Goal: Transaction & Acquisition: Purchase product/service

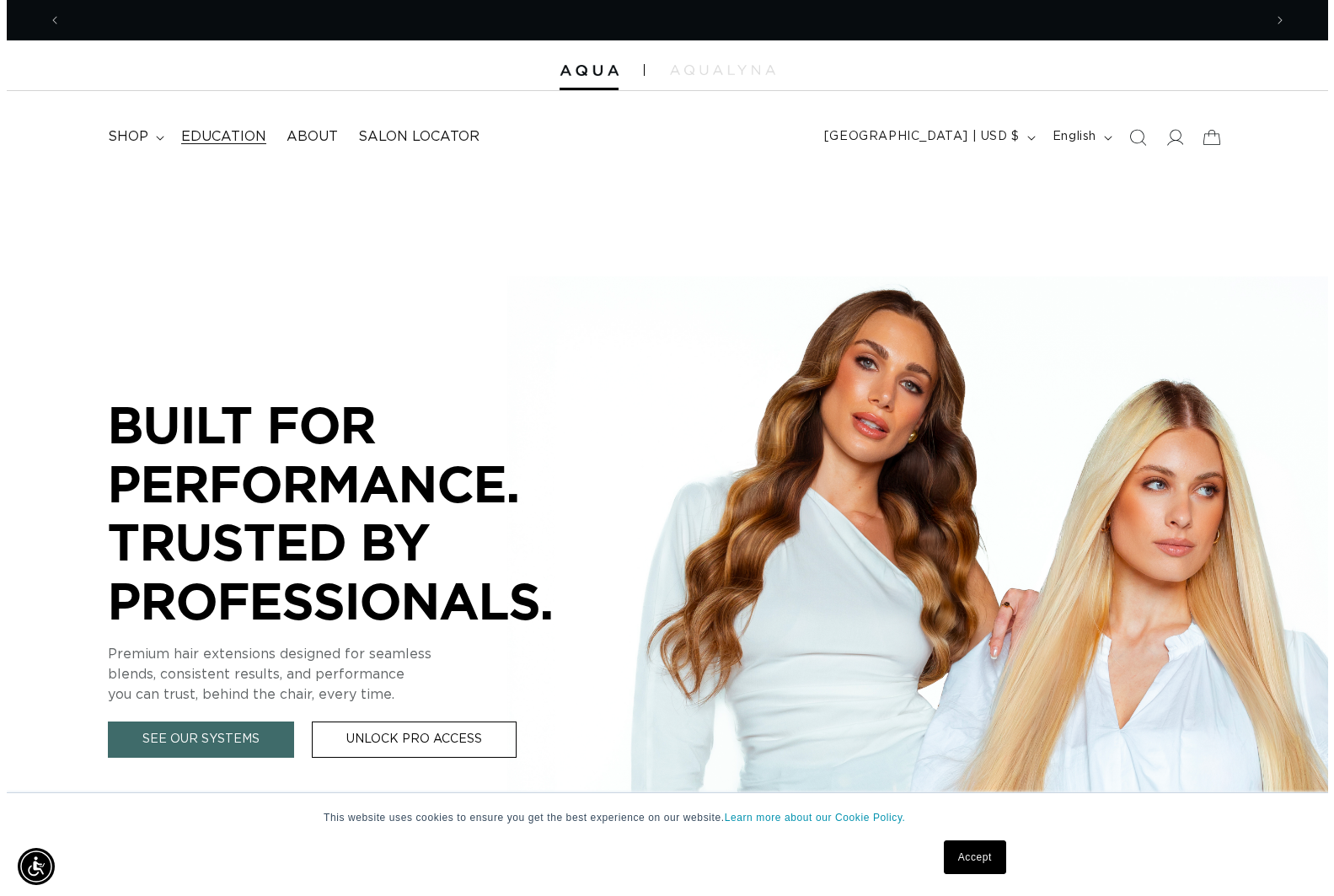
scroll to position [0, 1201]
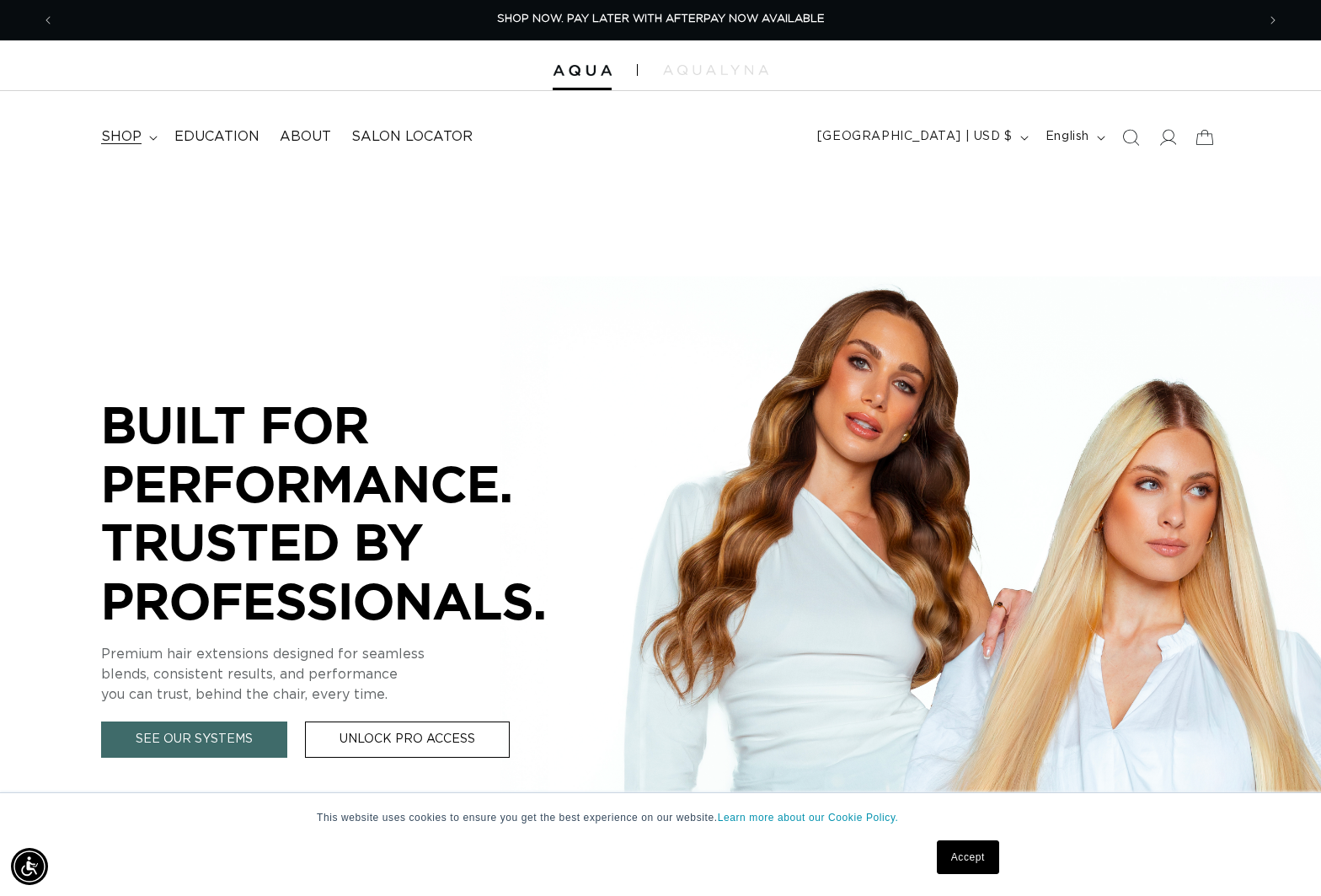
click at [153, 137] on icon at bounding box center [153, 139] width 9 height 5
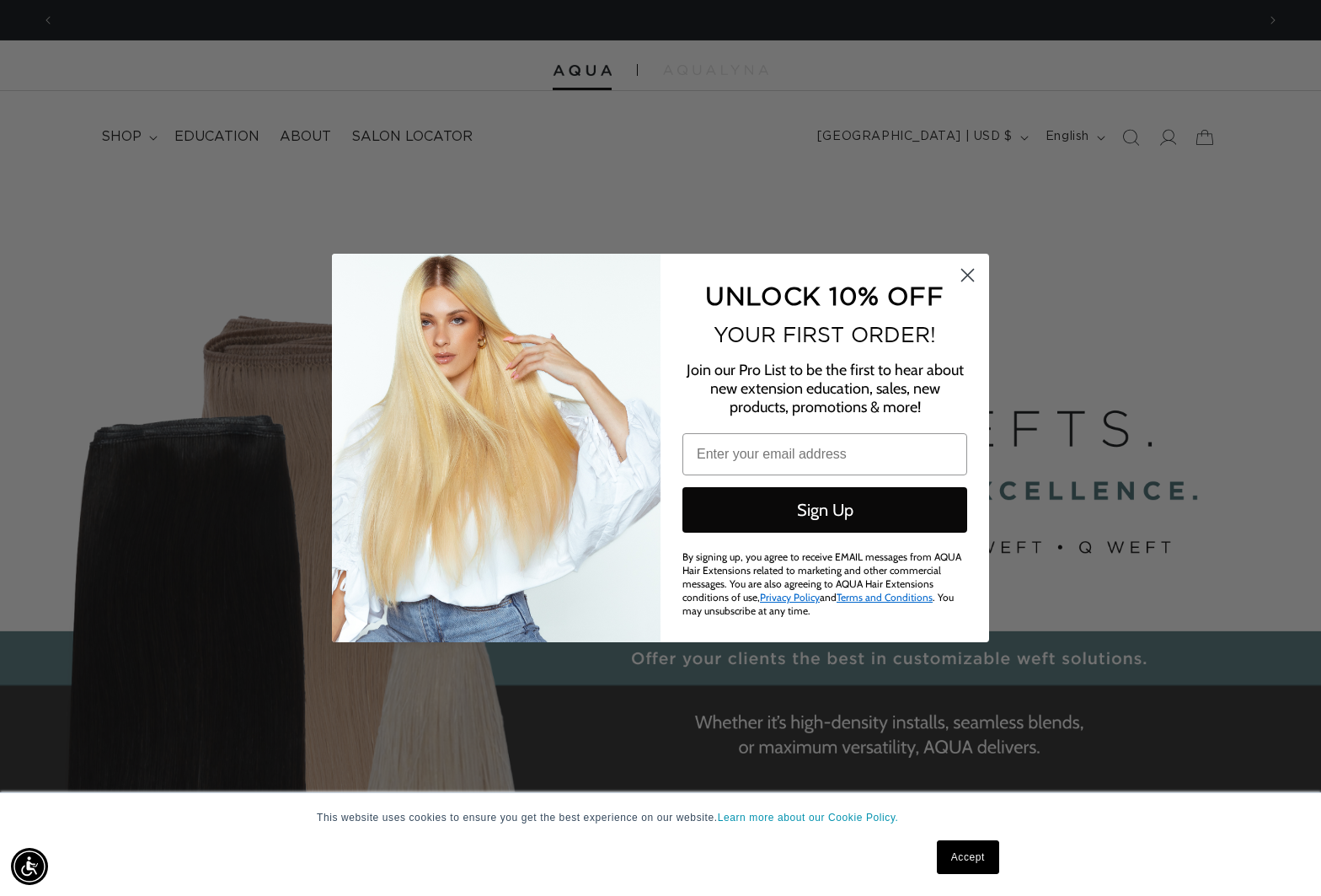
scroll to position [0, 2429]
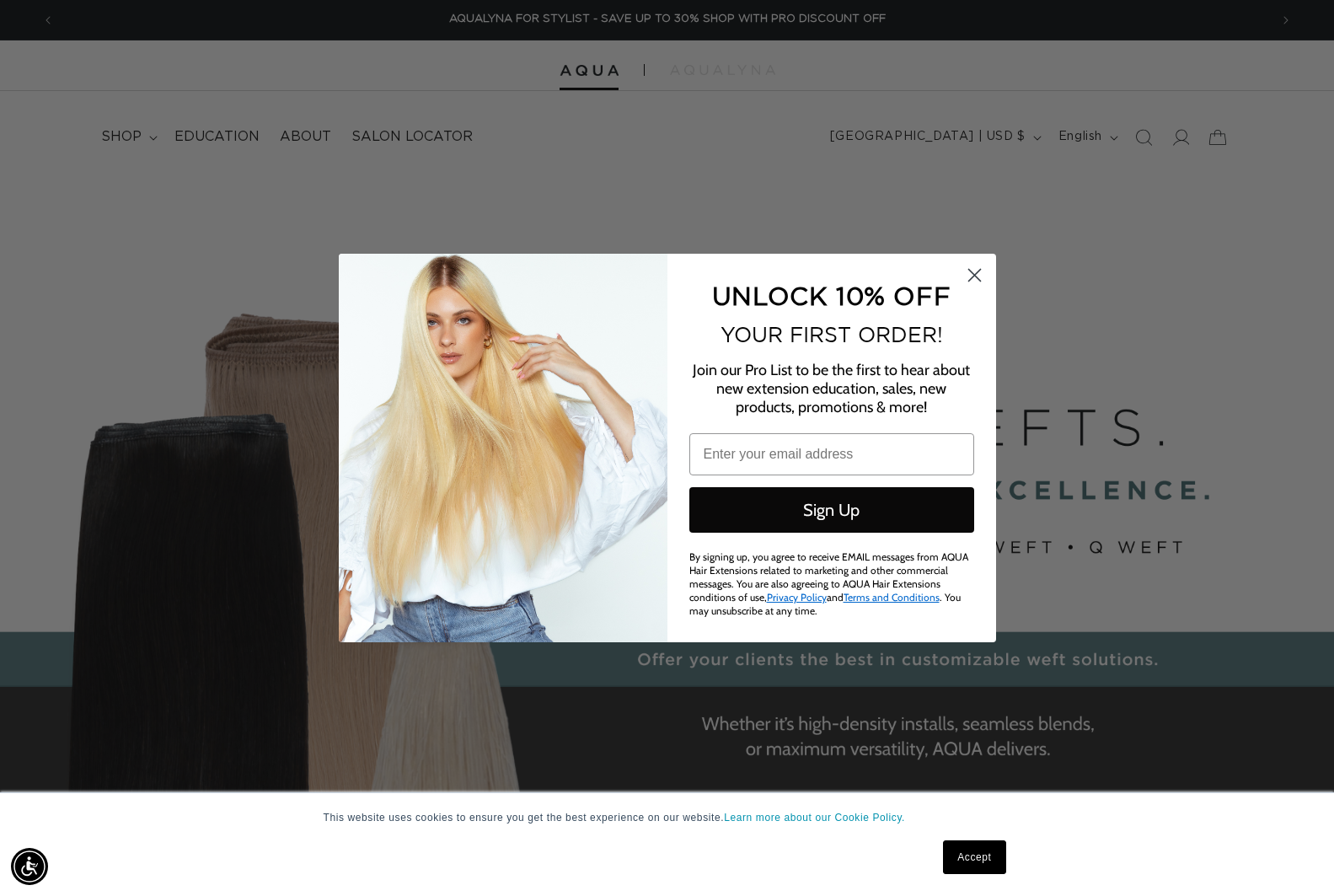
click at [974, 277] on icon "Close dialog" at bounding box center [974, 276] width 12 height 12
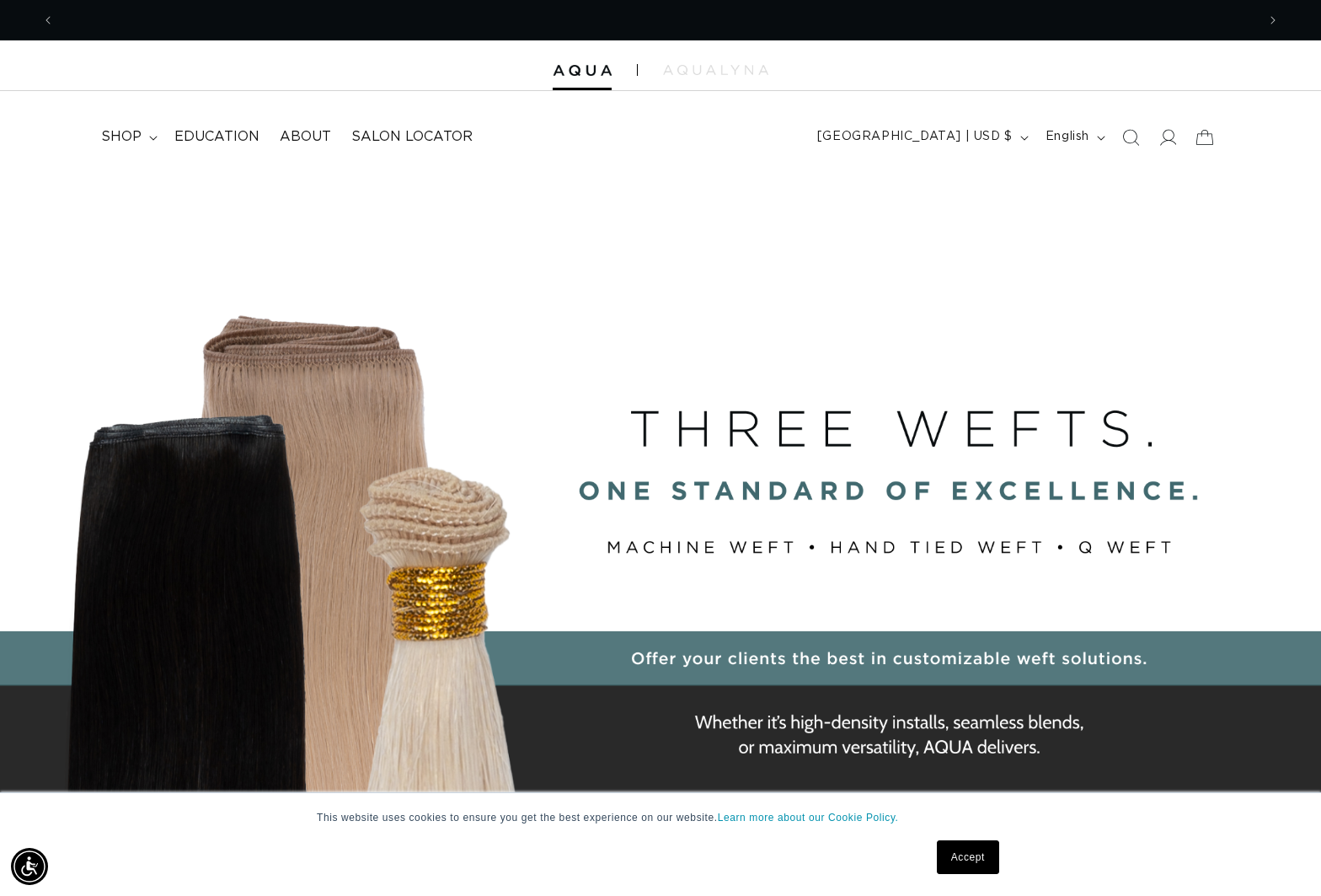
scroll to position [0, 0]
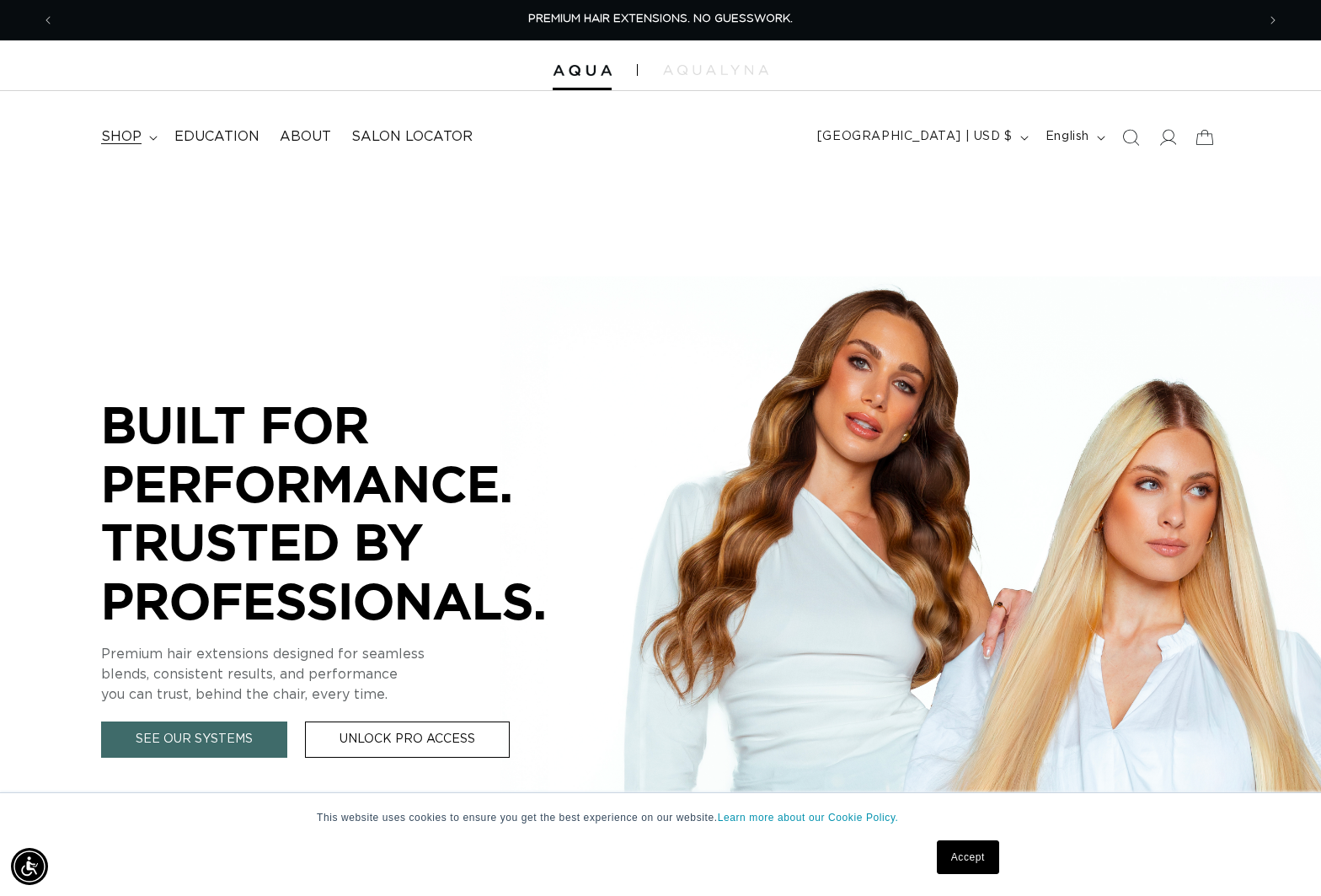
click at [113, 128] on span "shop" at bounding box center [121, 137] width 41 height 17
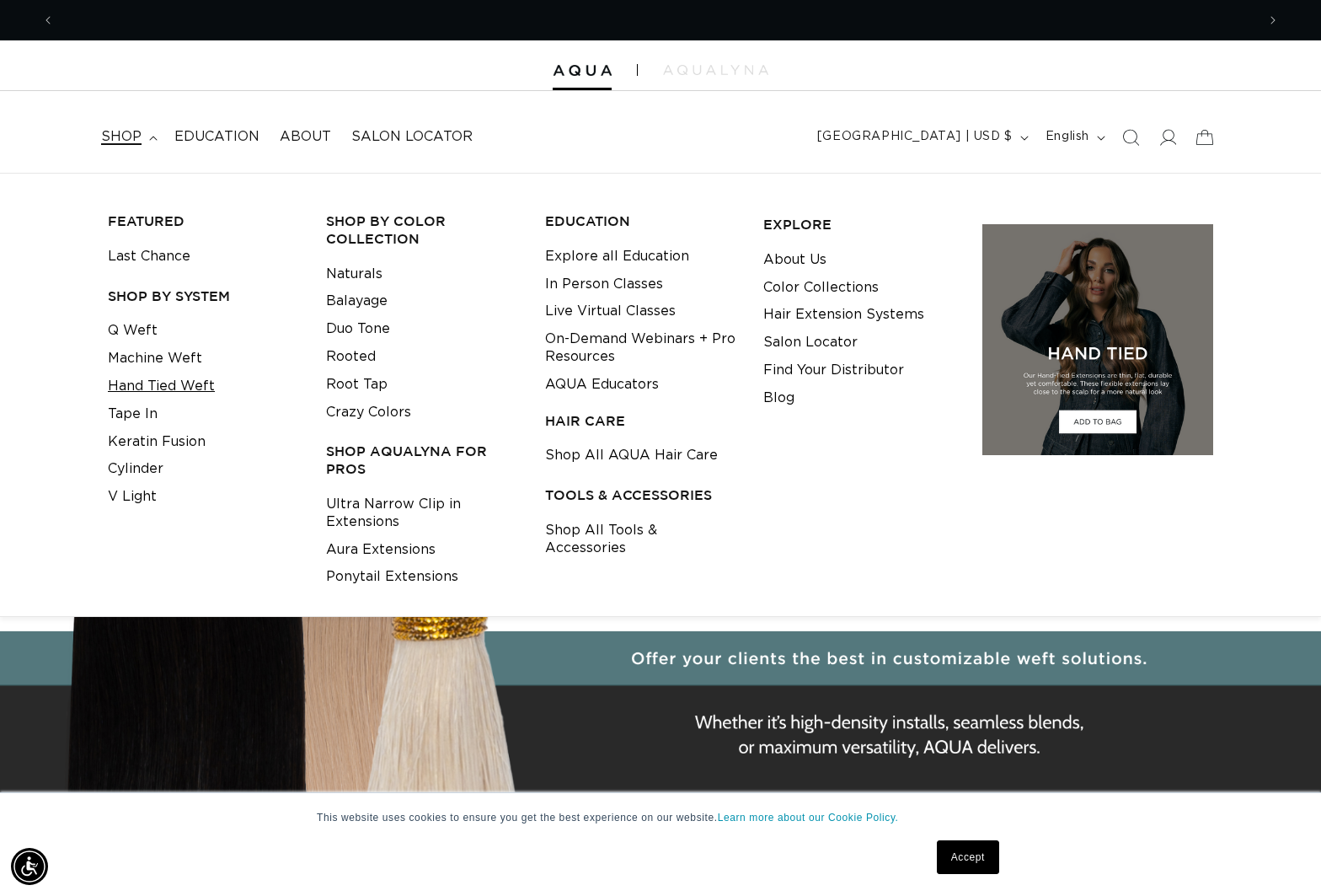
scroll to position [0, 2404]
click at [198, 391] on link "Hand Tied Weft" at bounding box center [160, 386] width 107 height 28
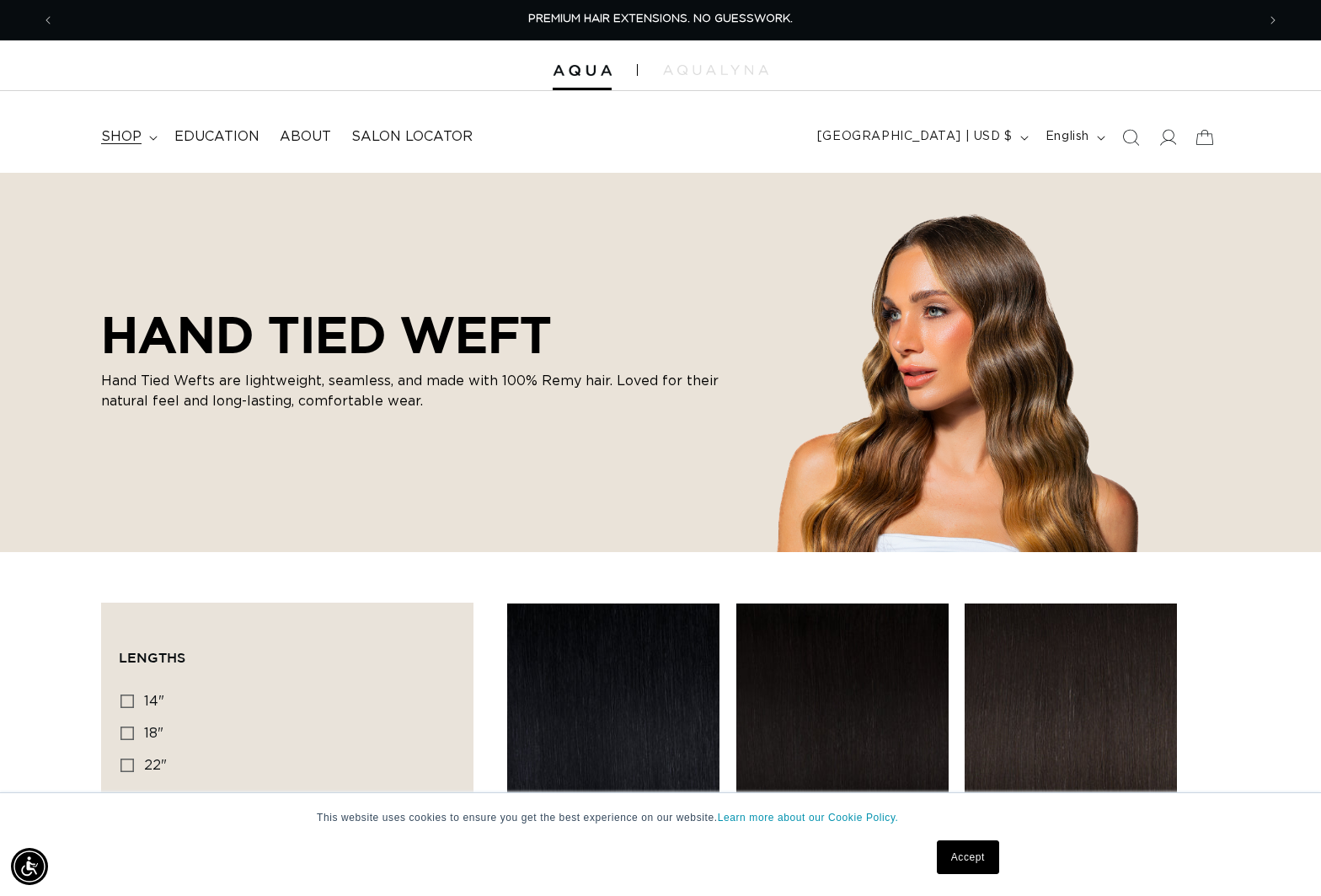
click at [126, 151] on summary "shop" at bounding box center [127, 137] width 74 height 38
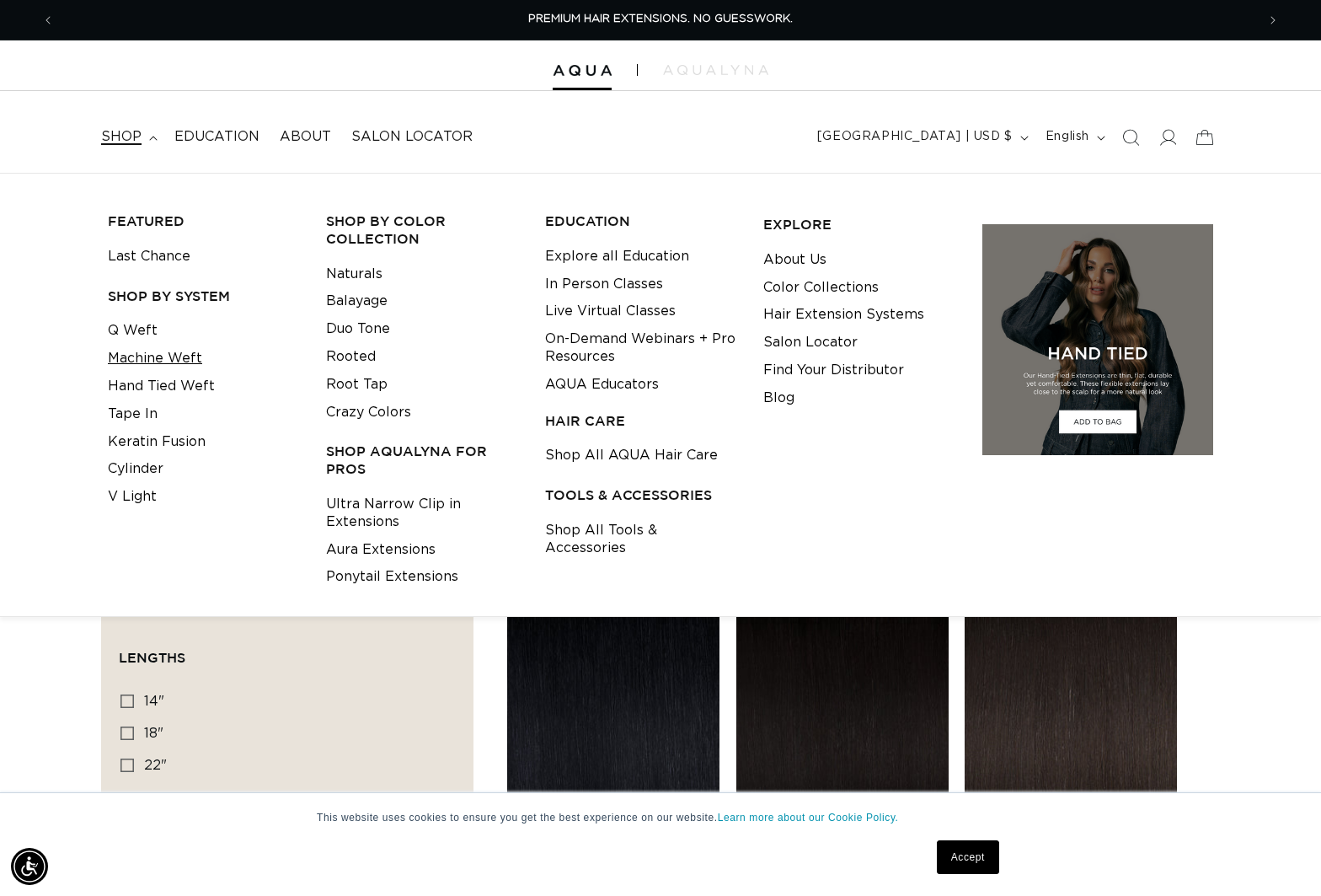
click at [153, 367] on link "Machine Weft" at bounding box center [154, 359] width 94 height 28
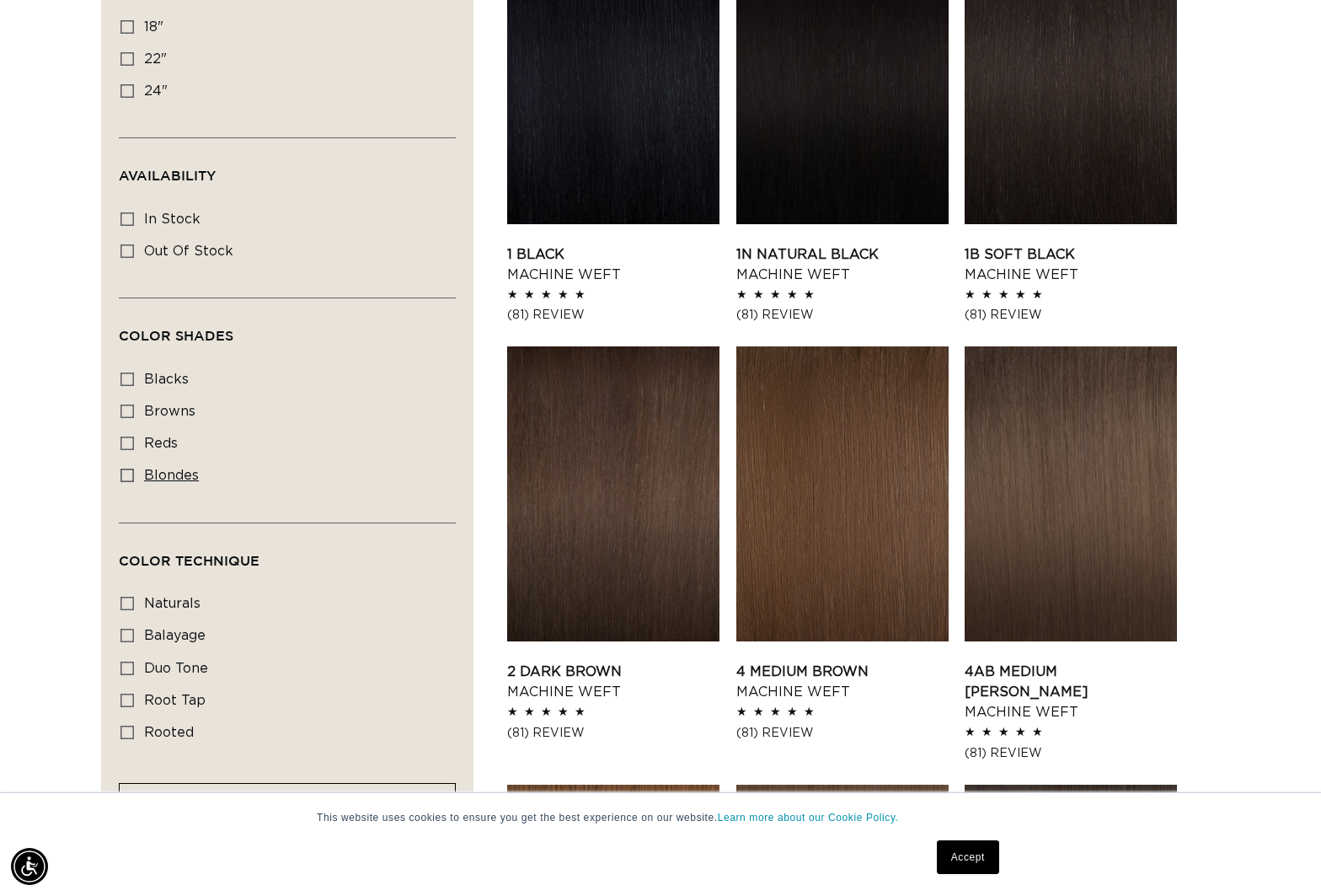
scroll to position [0, 1201]
click at [132, 470] on rect at bounding box center [127, 476] width 12 height 12
click at [132, 469] on input "blondes blondes (20 products)" at bounding box center [127, 476] width 14 height 14
checkbox input "true"
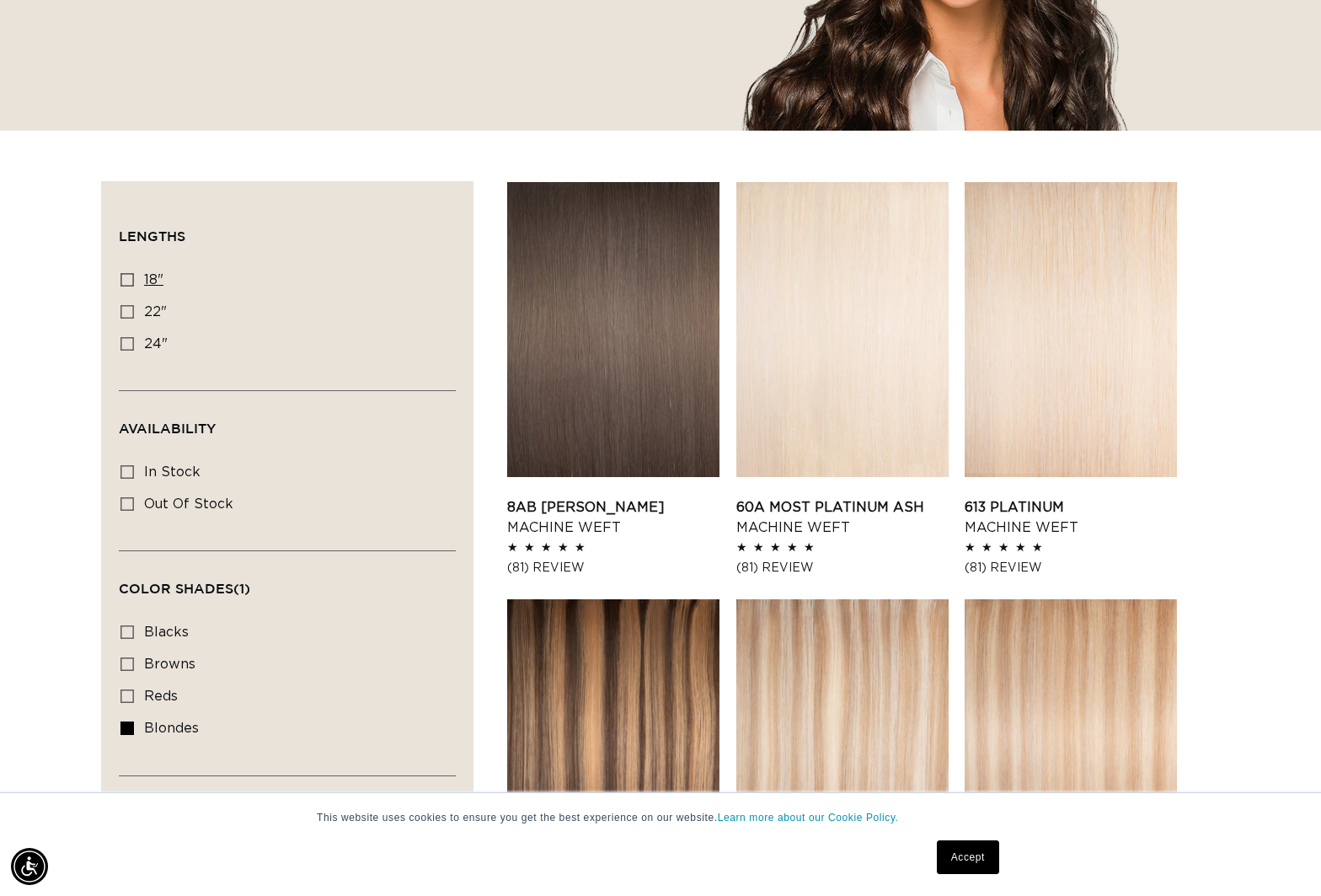
click at [132, 270] on label "18" 18" (20 products)" at bounding box center [282, 280] width 323 height 32
click at [132, 273] on input "18" 18" (20 products)" at bounding box center [127, 280] width 14 height 14
checkbox input "true"
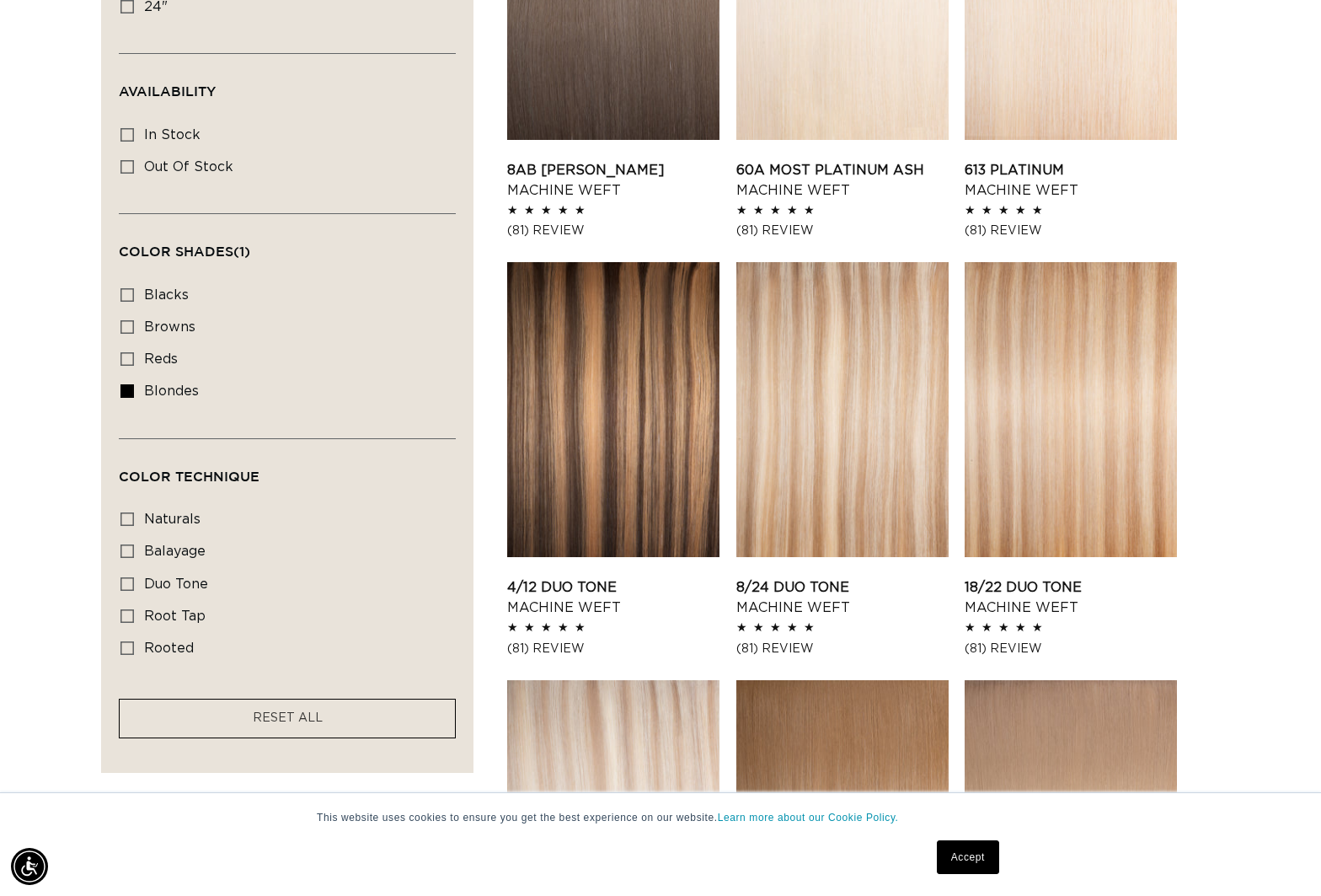
scroll to position [505, 0]
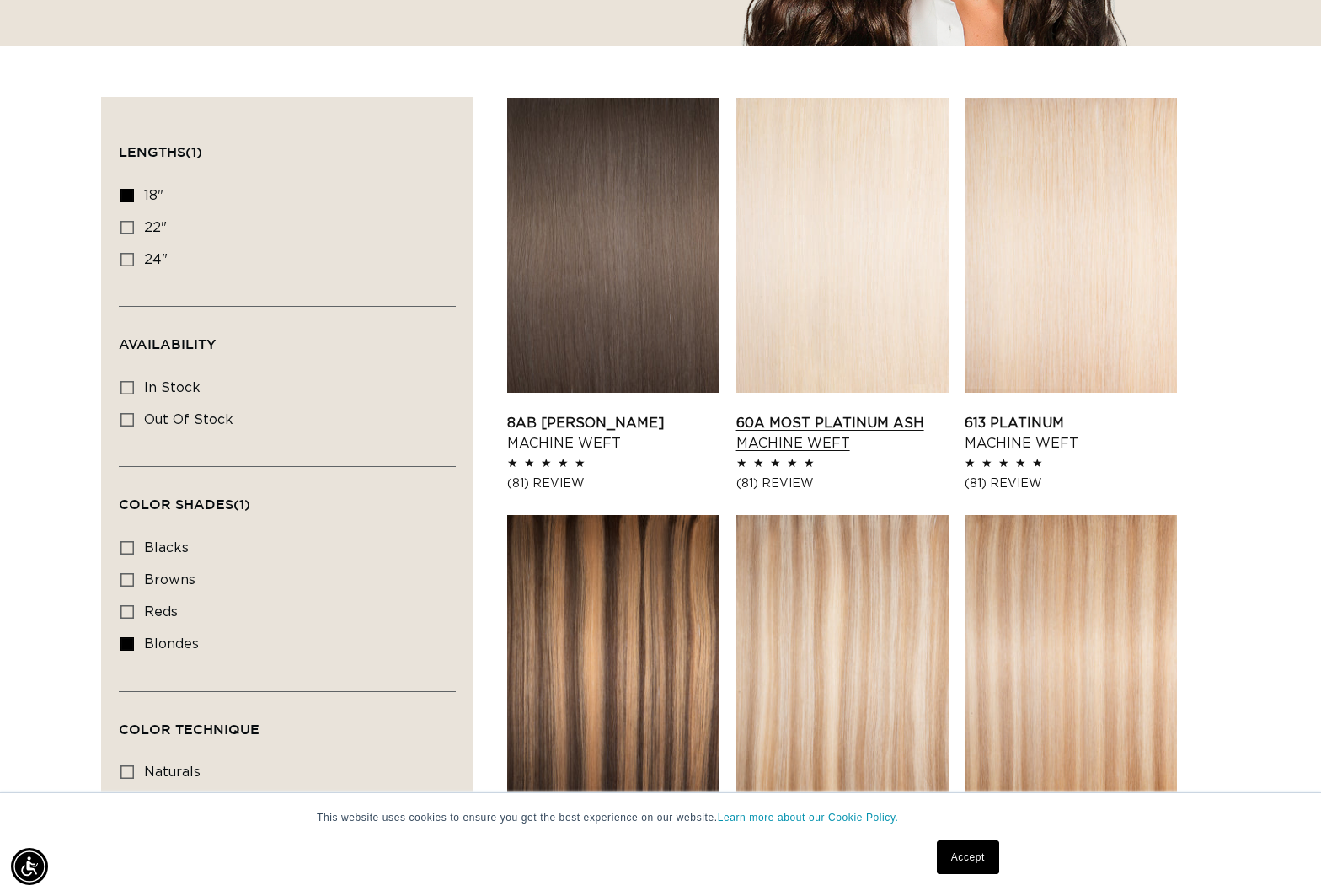
click at [760, 412] on link "60A Most Platinum Ash Machine Weft" at bounding box center [843, 432] width 212 height 41
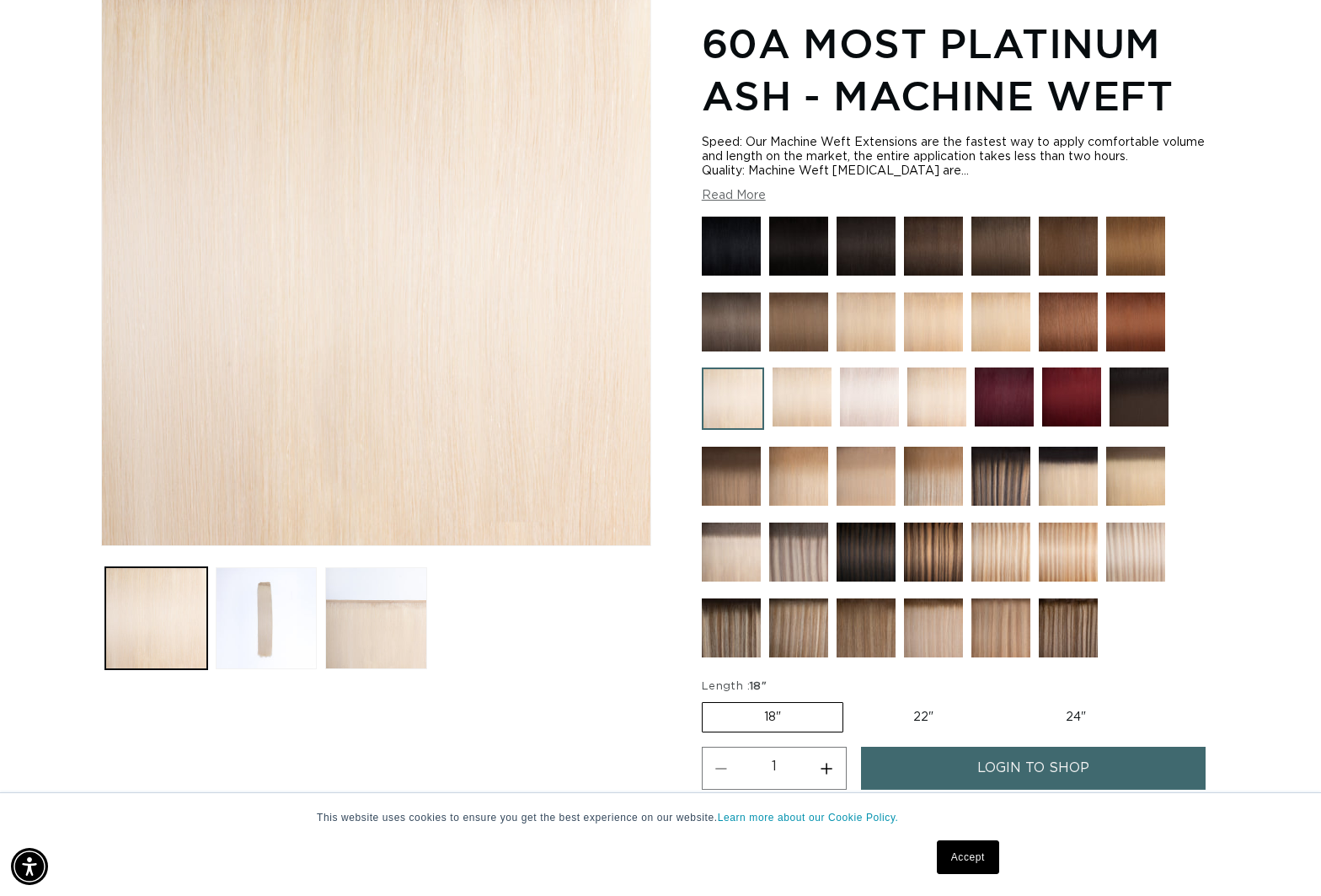
scroll to position [421, 0]
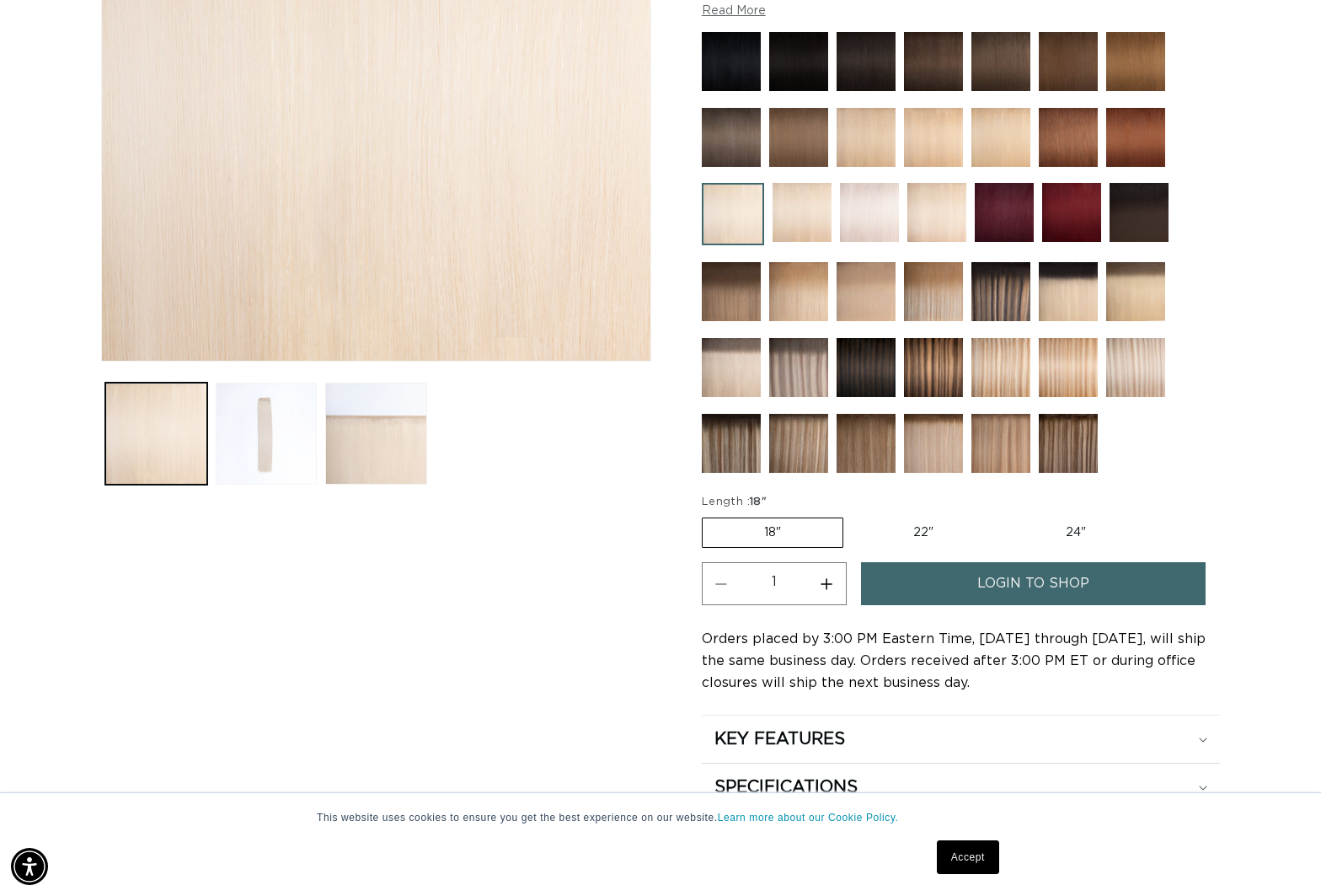
click at [293, 437] on button "Load image 2 in gallery view" at bounding box center [267, 433] width 102 height 102
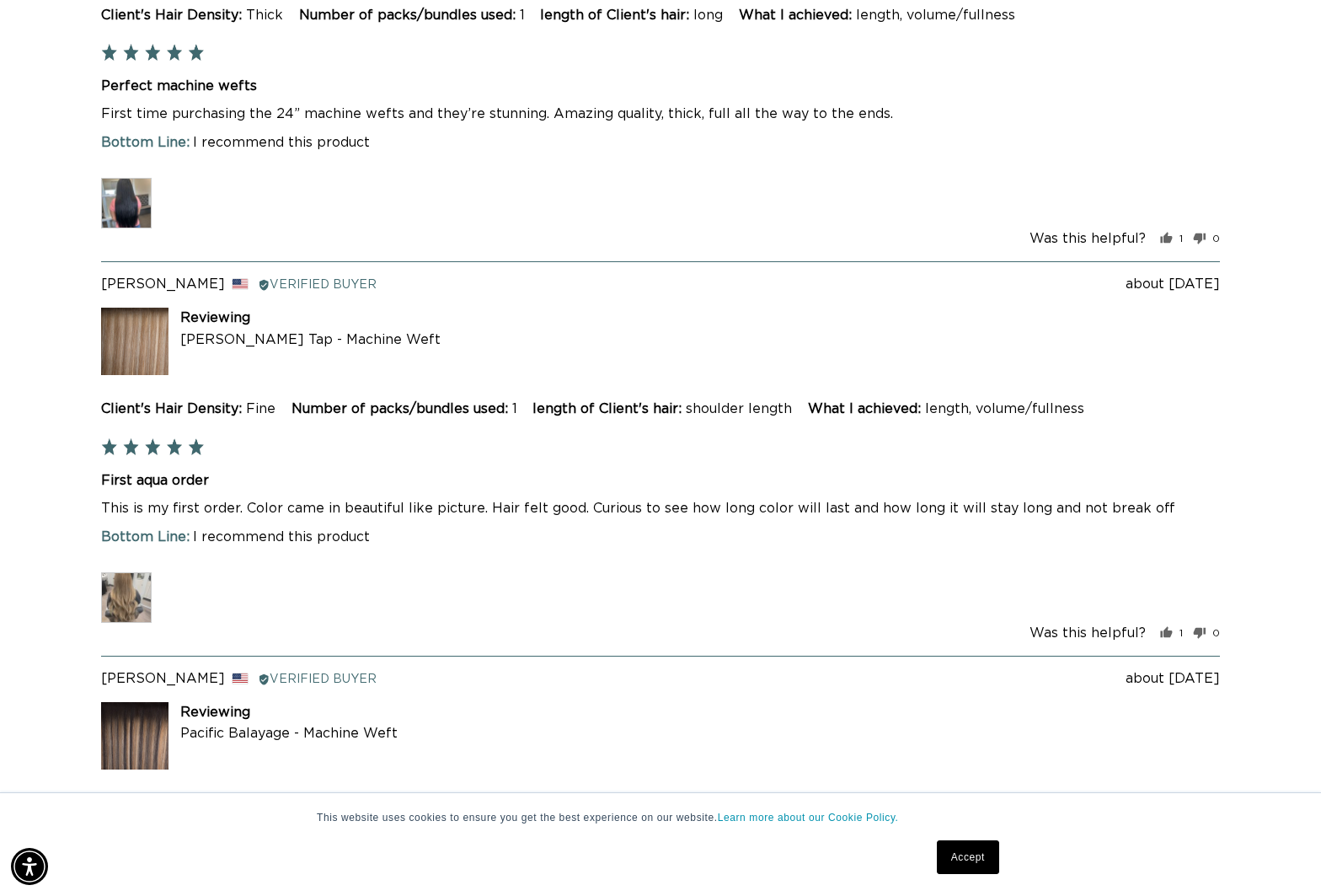
scroll to position [0, 0]
click at [148, 608] on img at bounding box center [127, 597] width 50 height 50
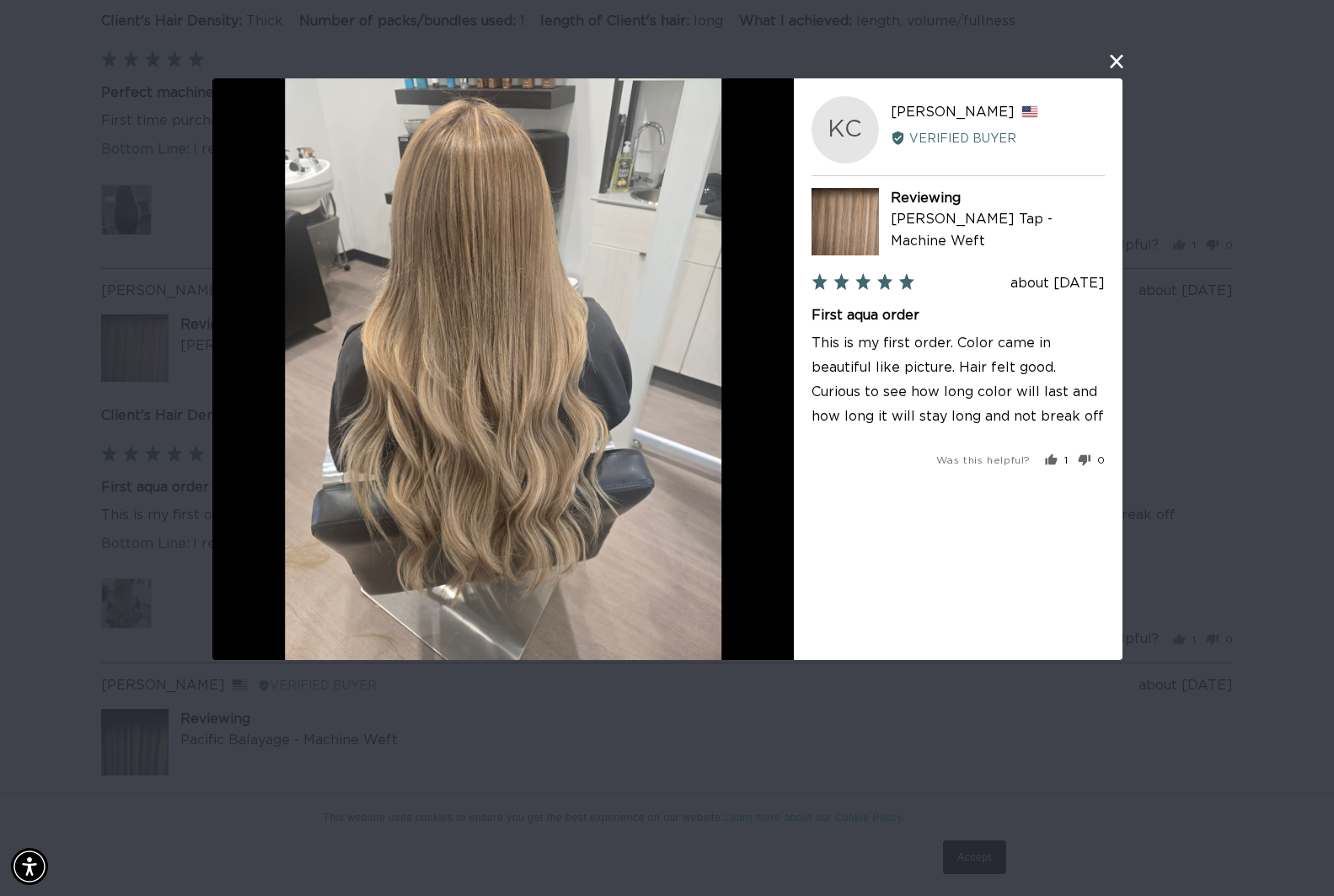
click at [1116, 68] on button "close this modal window" at bounding box center [1116, 61] width 20 height 20
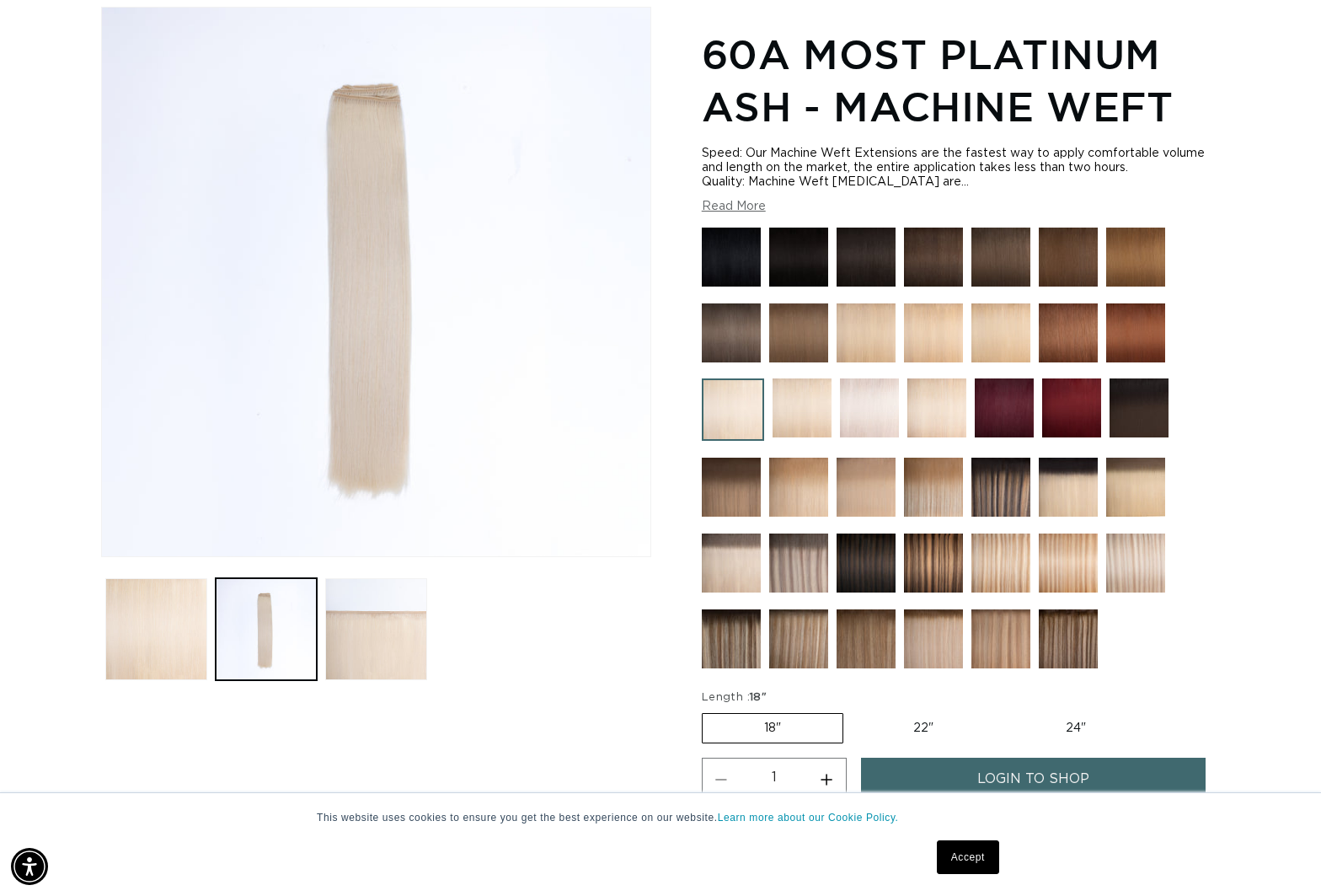
click at [884, 404] on img at bounding box center [869, 408] width 59 height 59
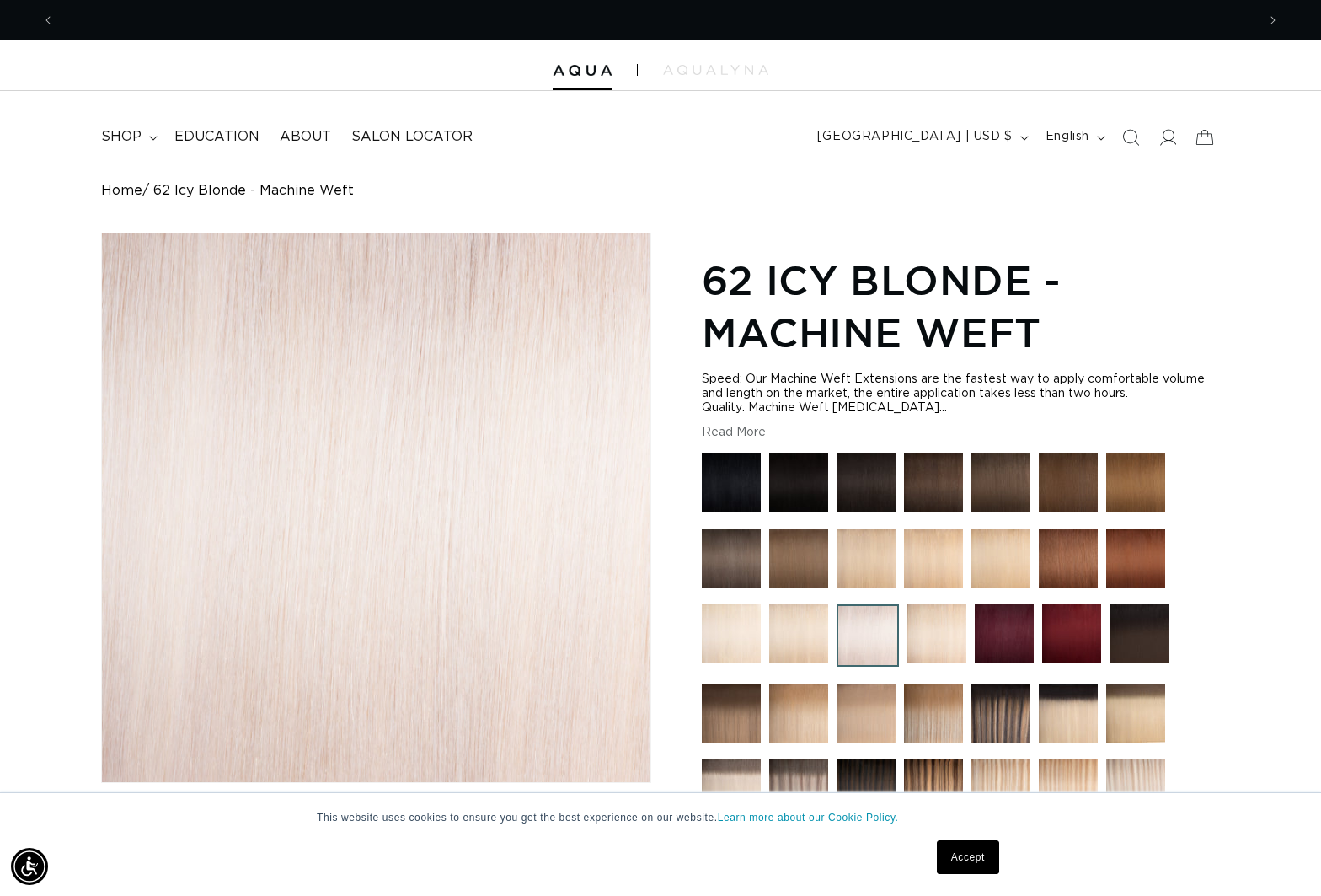
scroll to position [0, 2404]
click at [139, 131] on span "shop" at bounding box center [121, 137] width 41 height 17
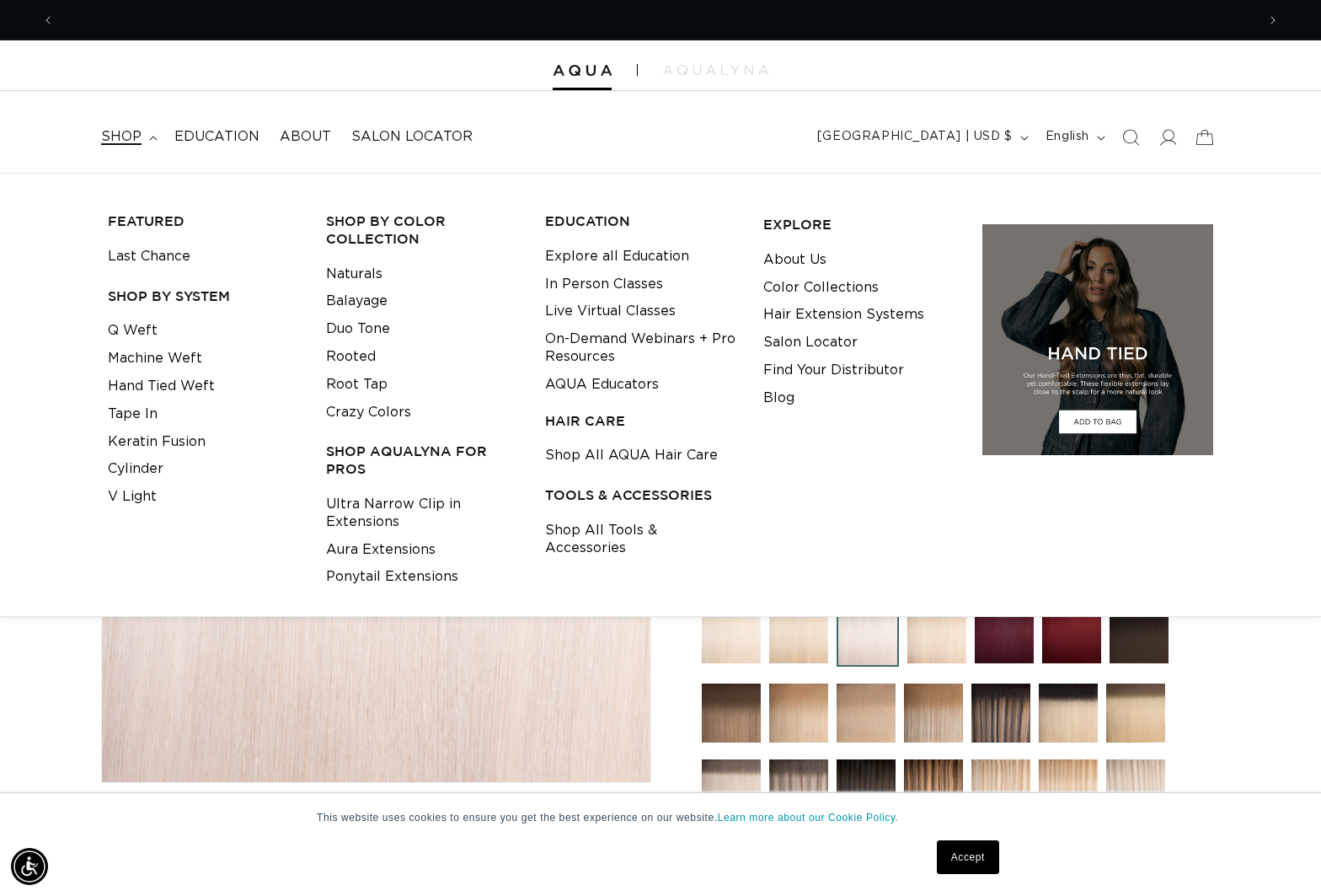
scroll to position [0, 0]
click at [167, 376] on link "Hand Tied Weft" at bounding box center [160, 386] width 107 height 28
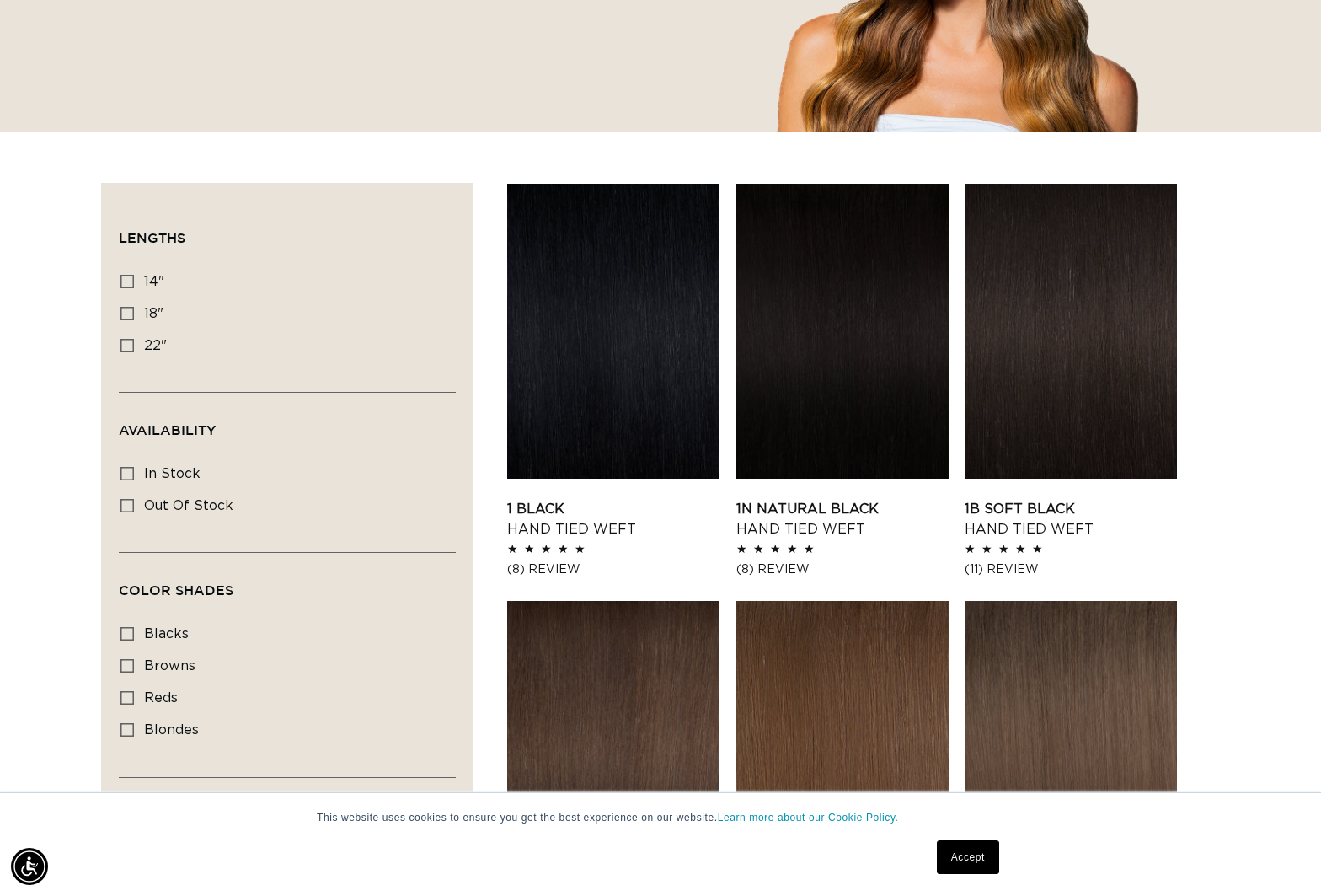
scroll to position [421, 0]
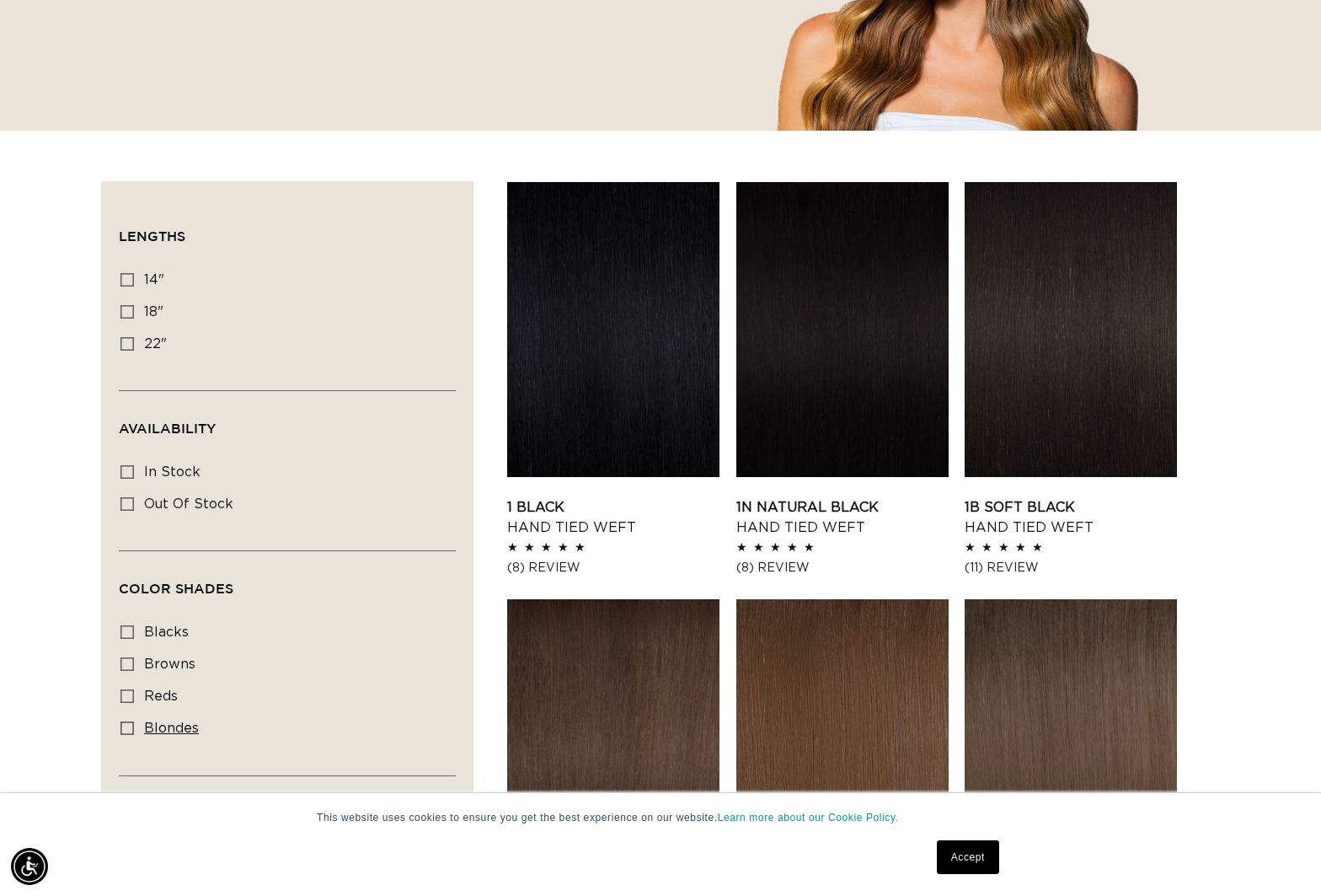
click at [159, 735] on label "blondes blondes (28 products)" at bounding box center [282, 729] width 323 height 32
click at [134, 735] on input "blondes blondes (28 products)" at bounding box center [127, 728] width 14 height 14
checkbox input "true"
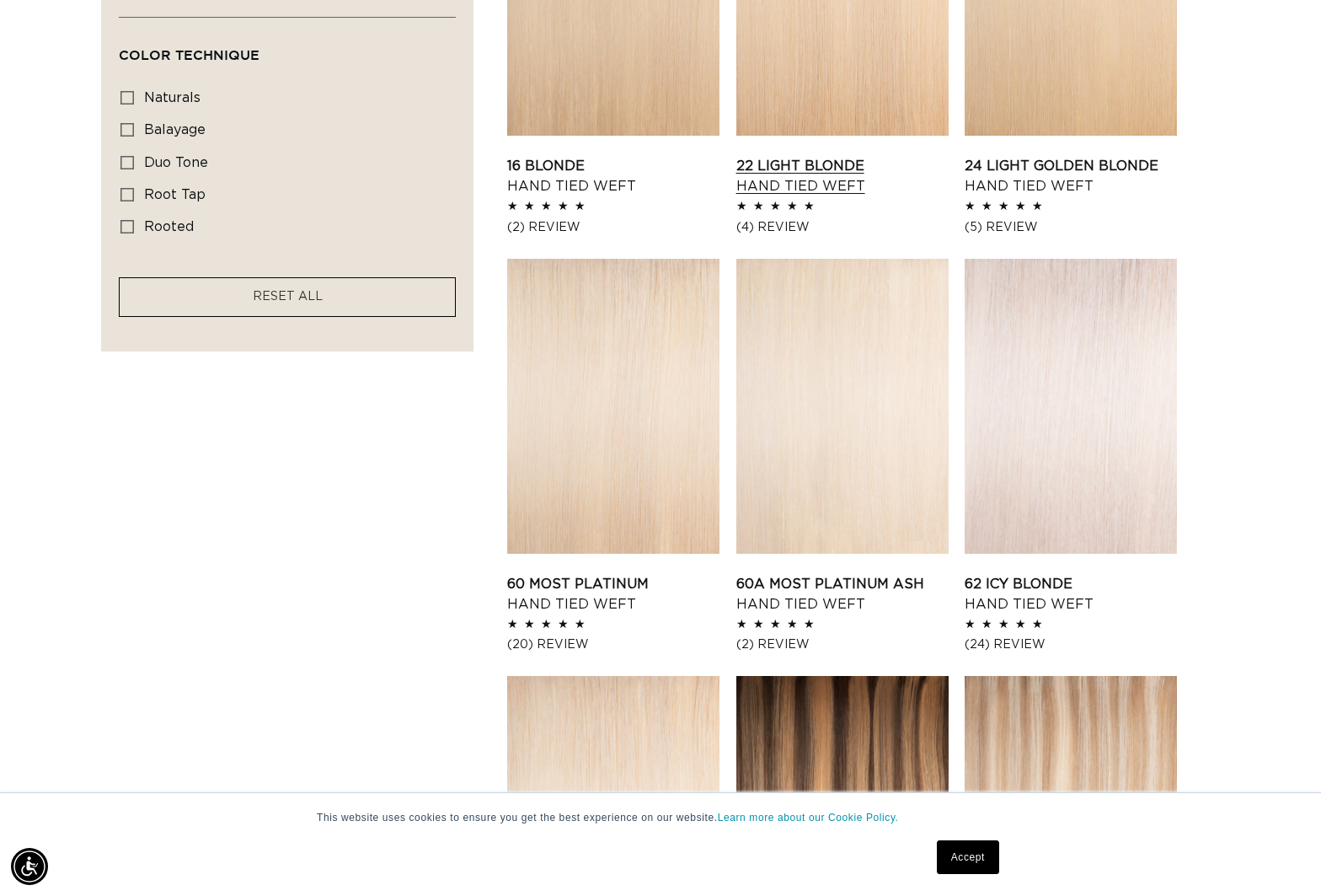
scroll to position [0, 1201]
click at [1025, 574] on link "62 Icy Blonde Hand Tied Weft" at bounding box center [1070, 594] width 212 height 41
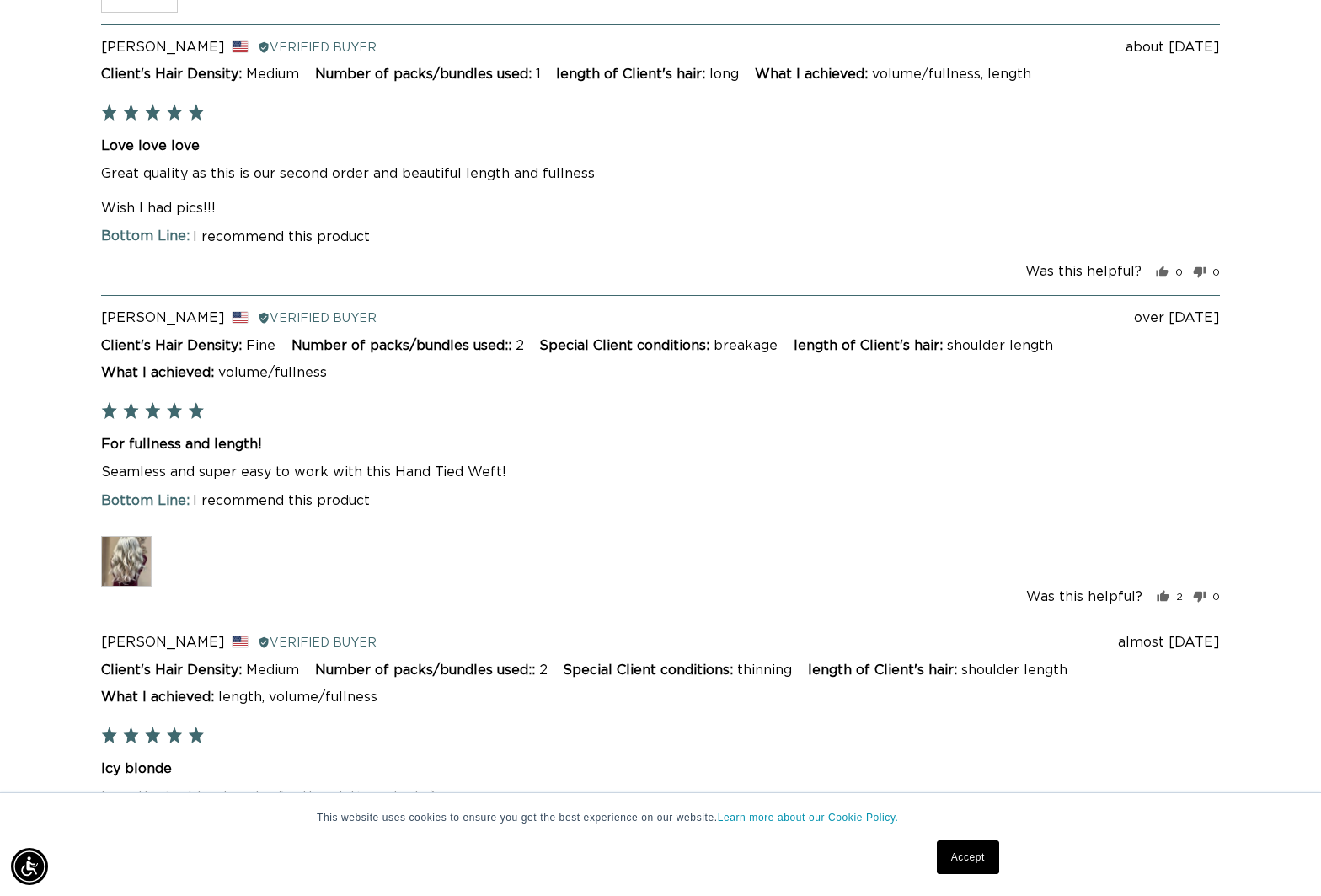
click at [121, 553] on img at bounding box center [127, 561] width 50 height 50
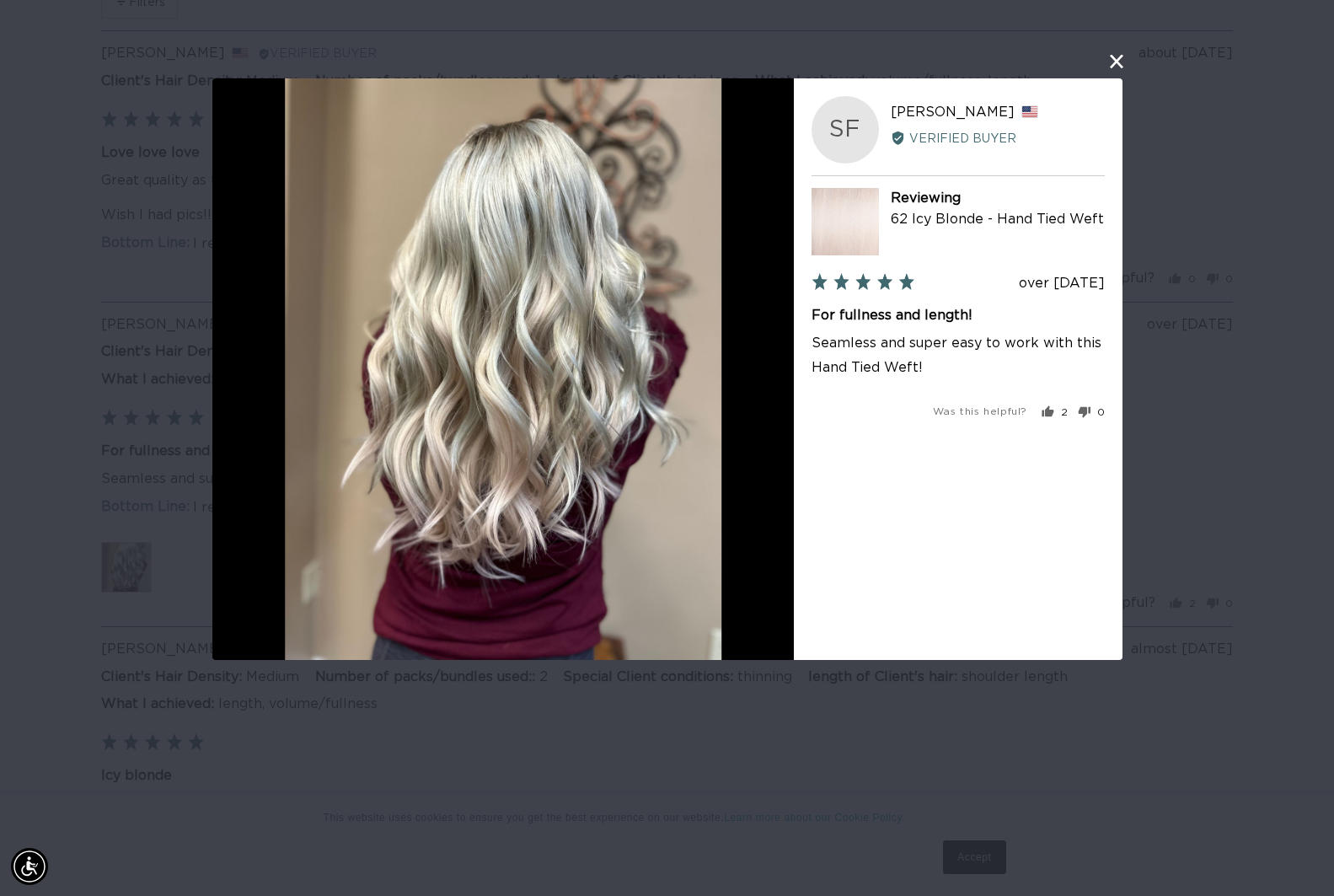
click at [1116, 65] on button "close this modal window" at bounding box center [1116, 61] width 20 height 20
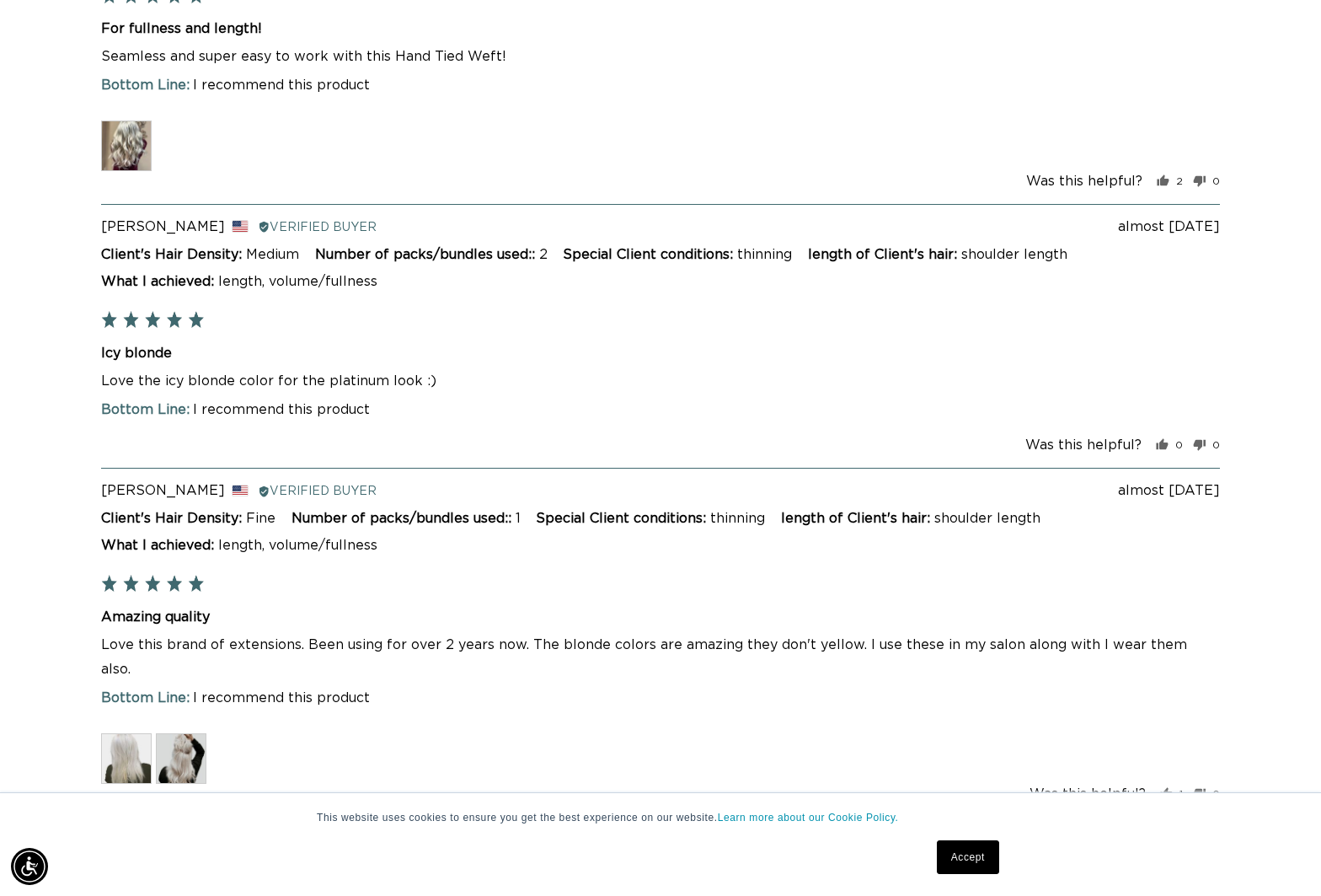
click at [174, 737] on img at bounding box center [181, 758] width 50 height 50
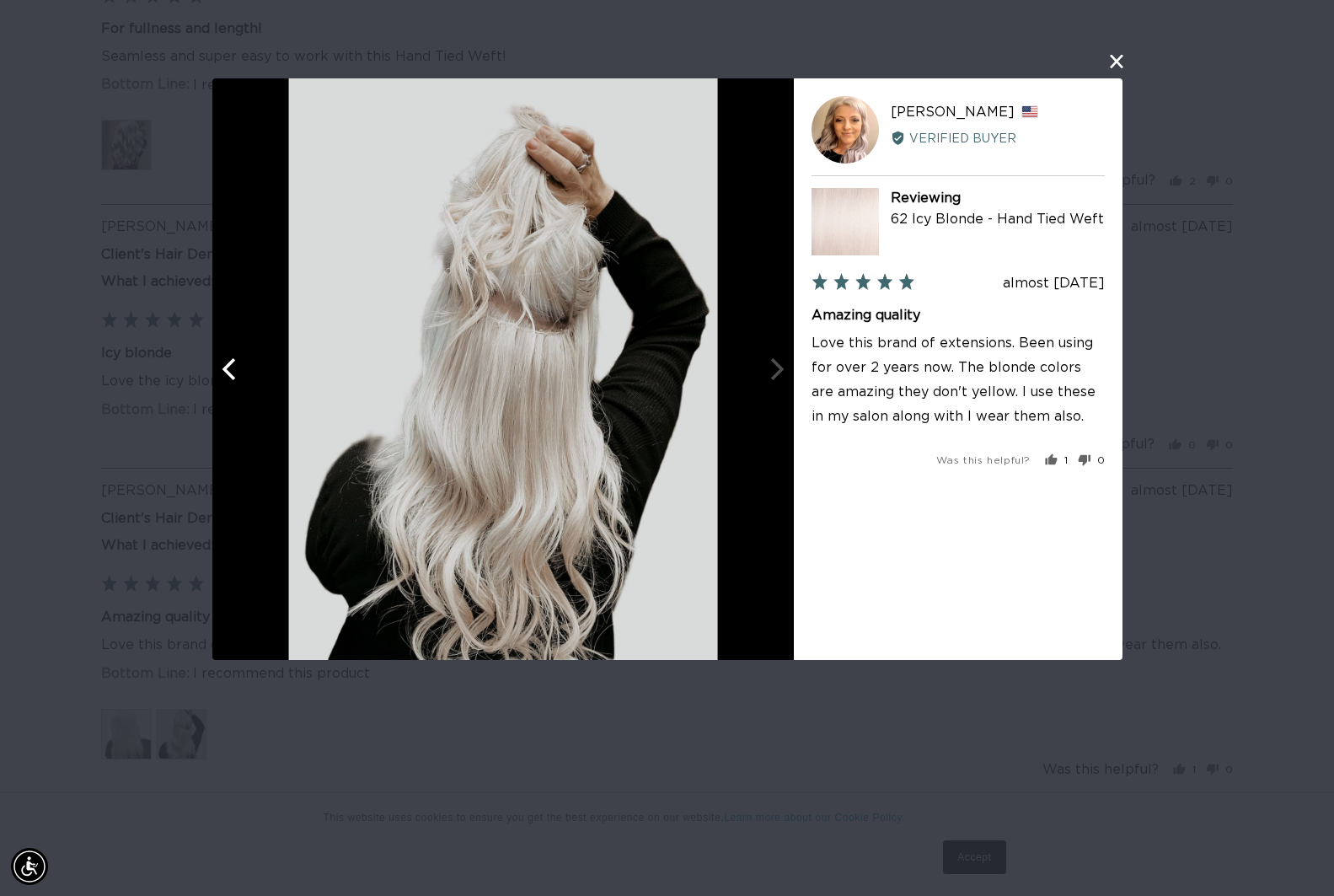
click at [1119, 65] on button "close this modal window" at bounding box center [1116, 61] width 20 height 20
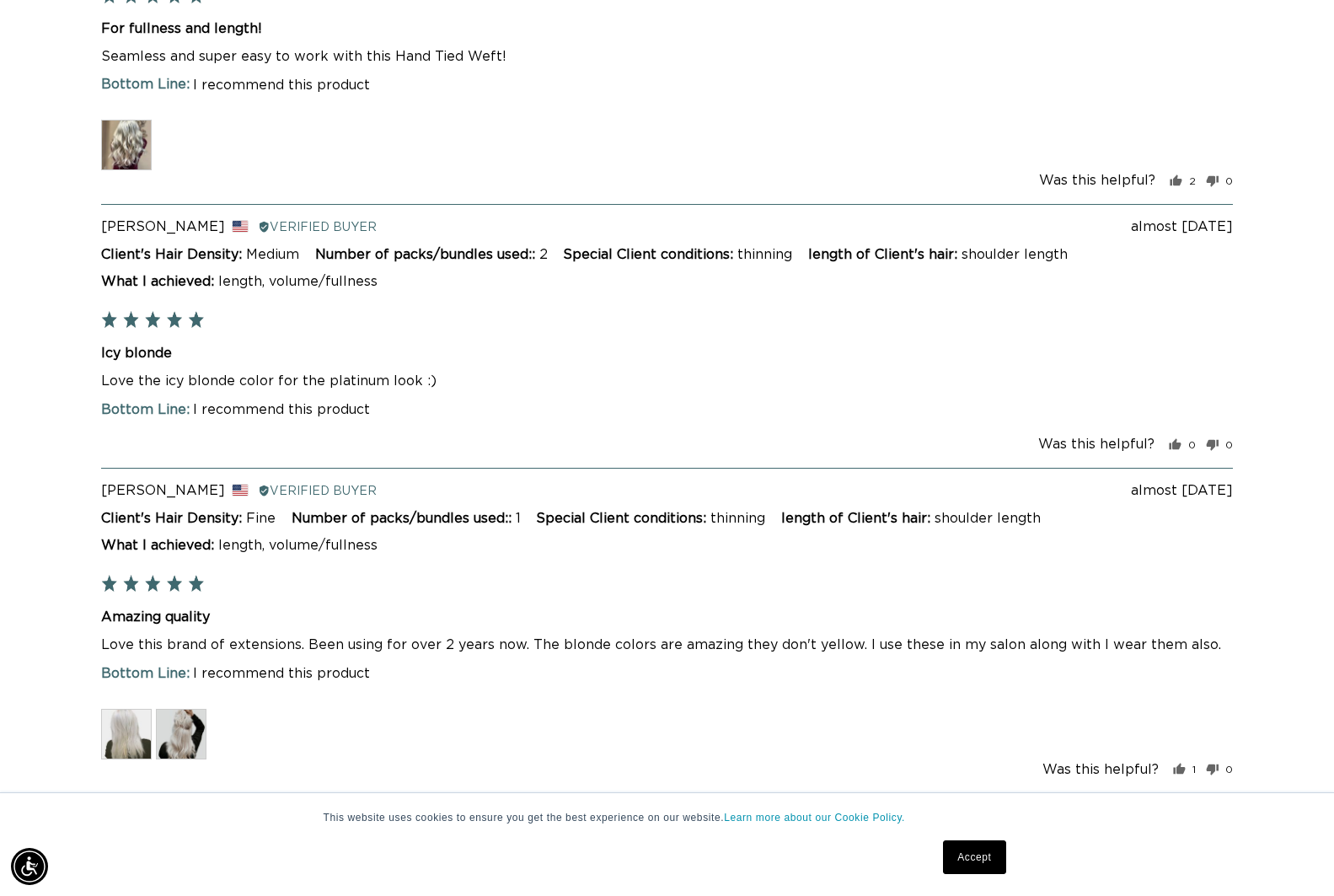
scroll to position [0, 1201]
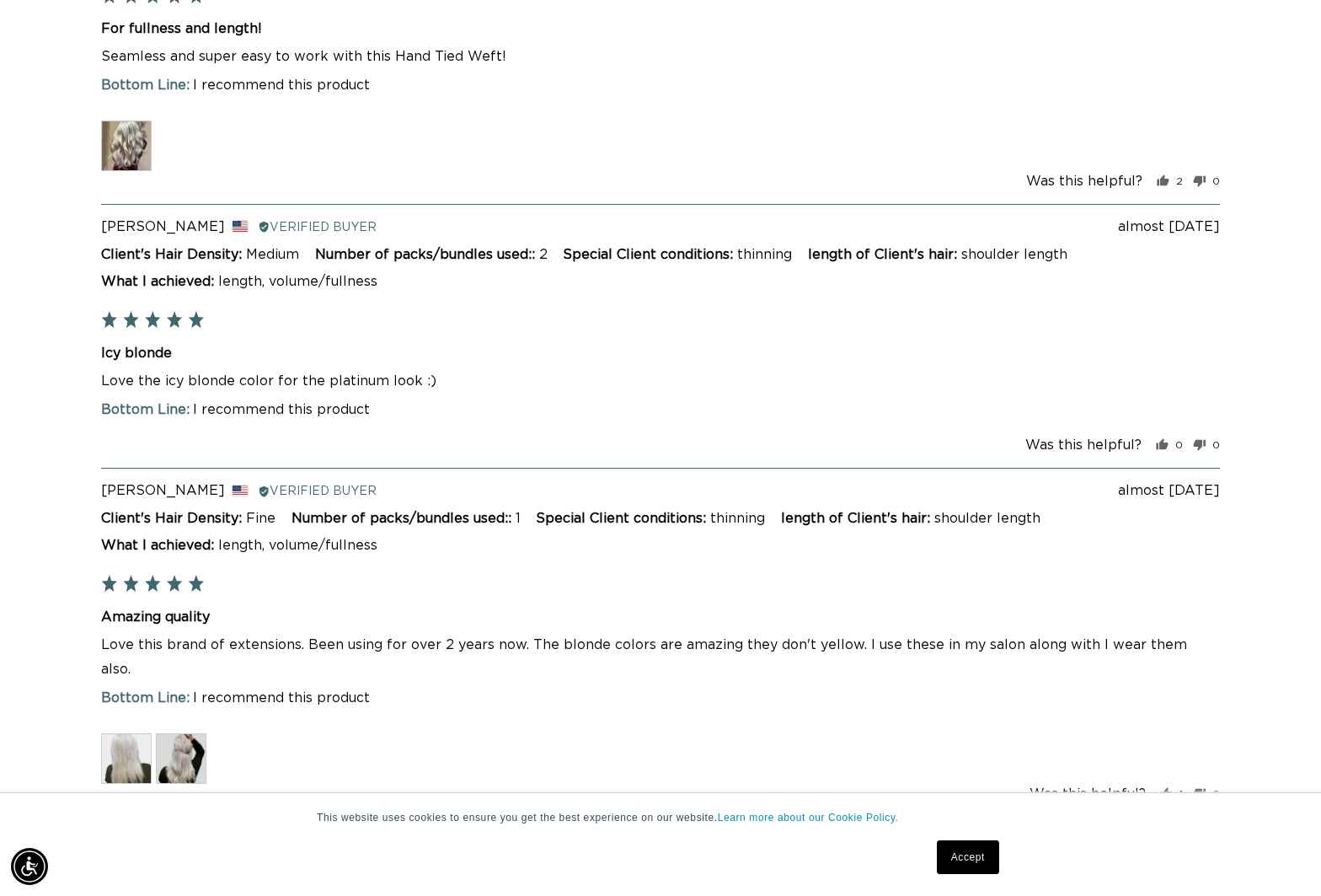
click at [116, 733] on img at bounding box center [127, 758] width 50 height 50
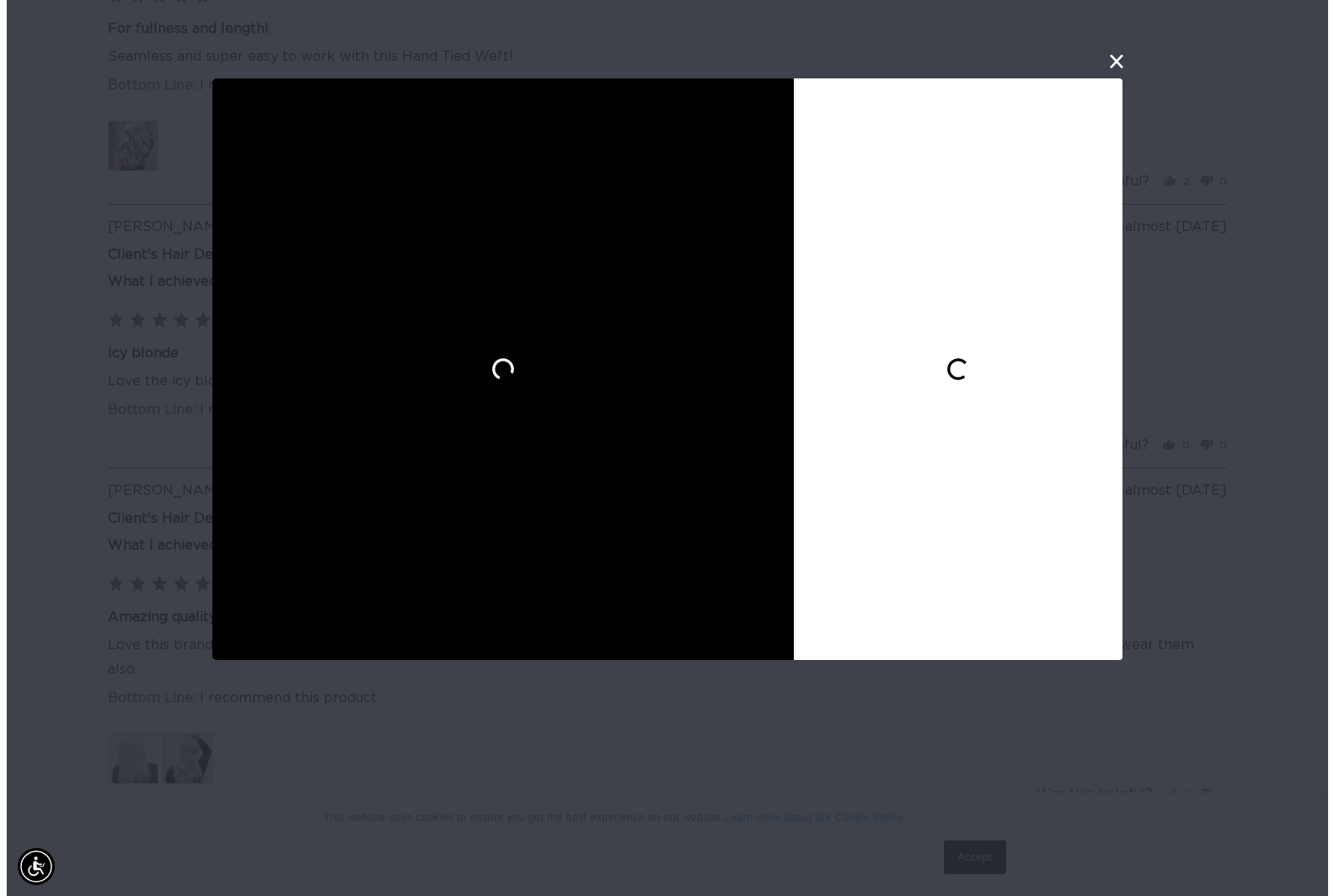
scroll to position [4213, 0]
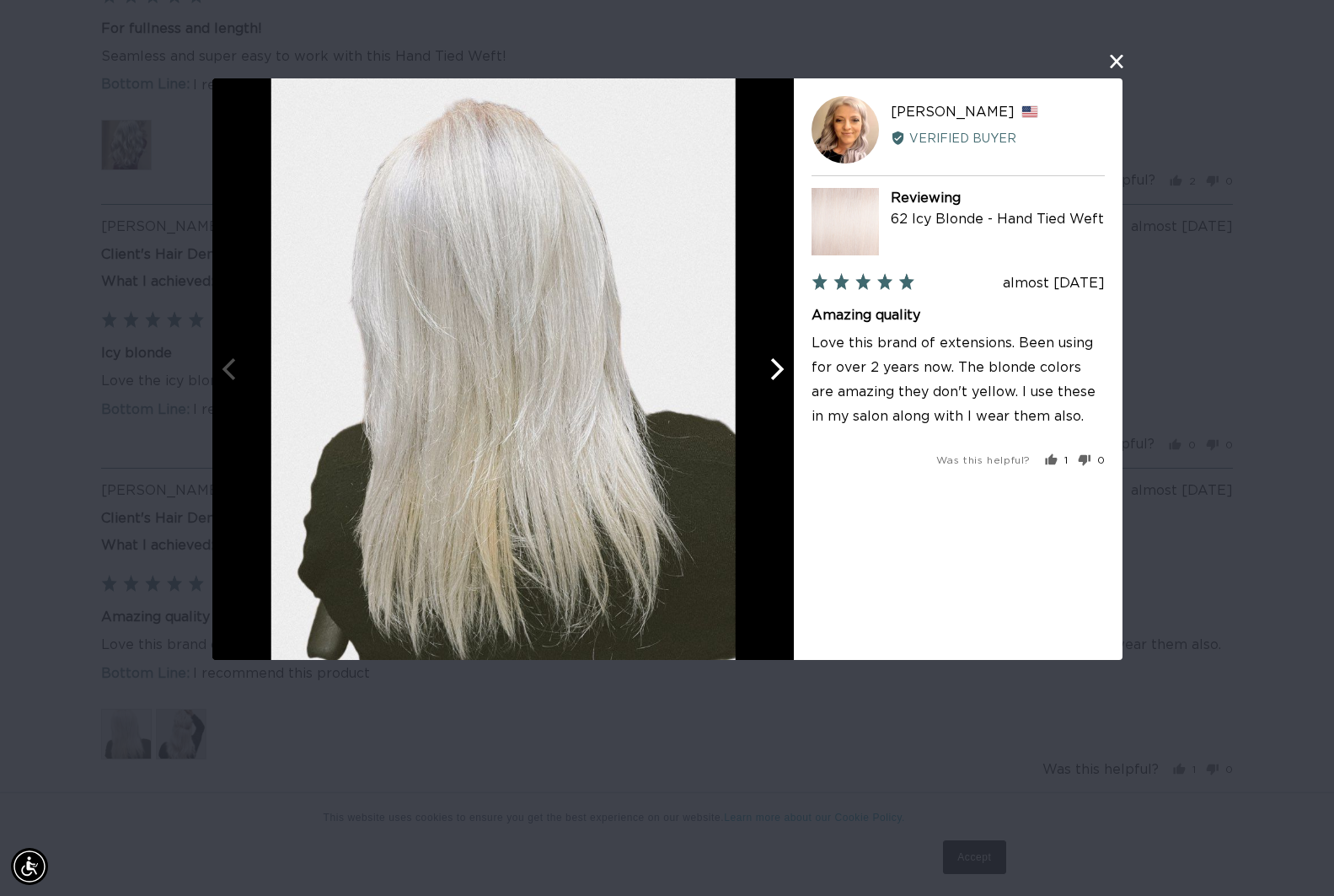
click at [1120, 59] on button "close this modal window" at bounding box center [1116, 61] width 20 height 20
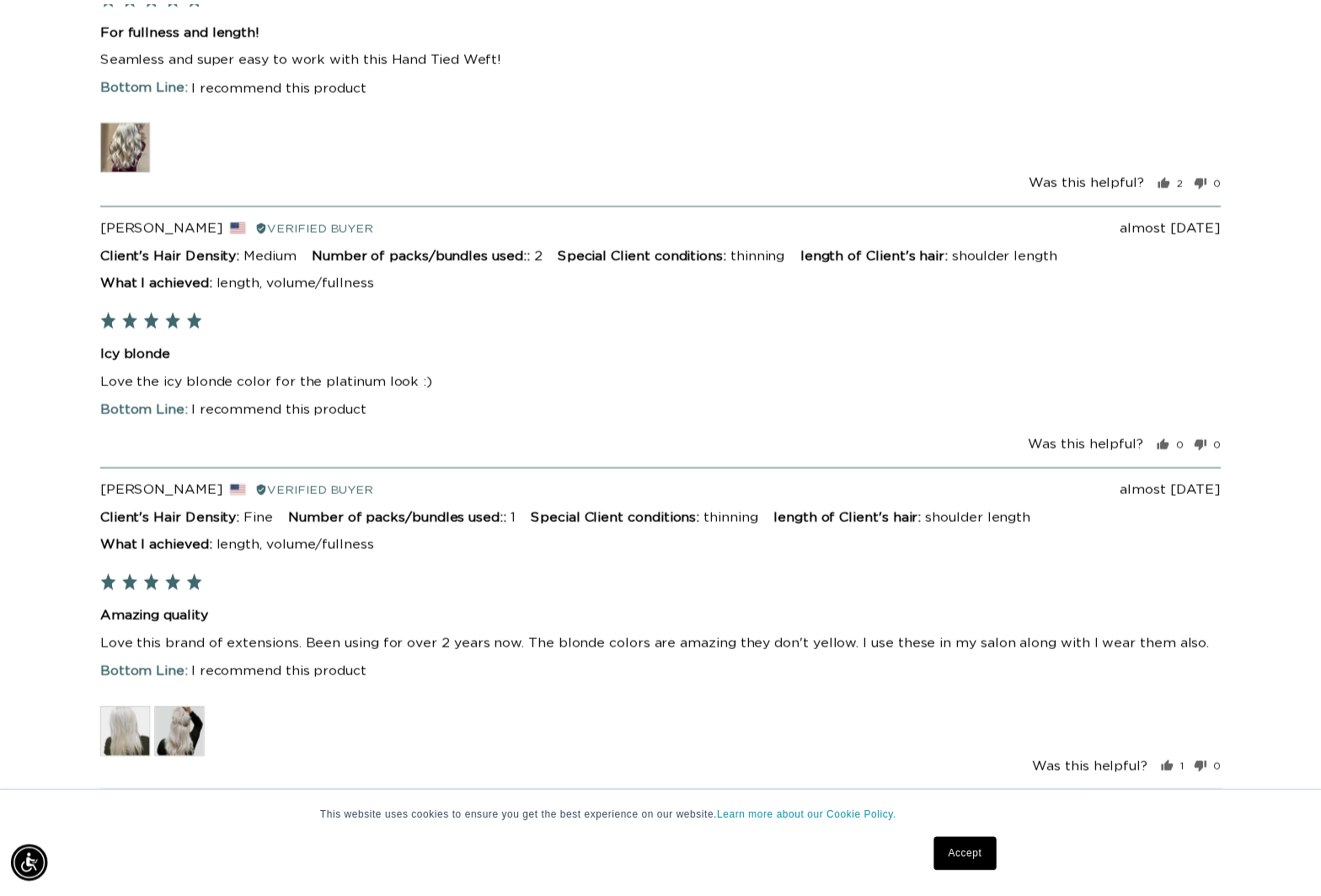
scroll to position [4206, 0]
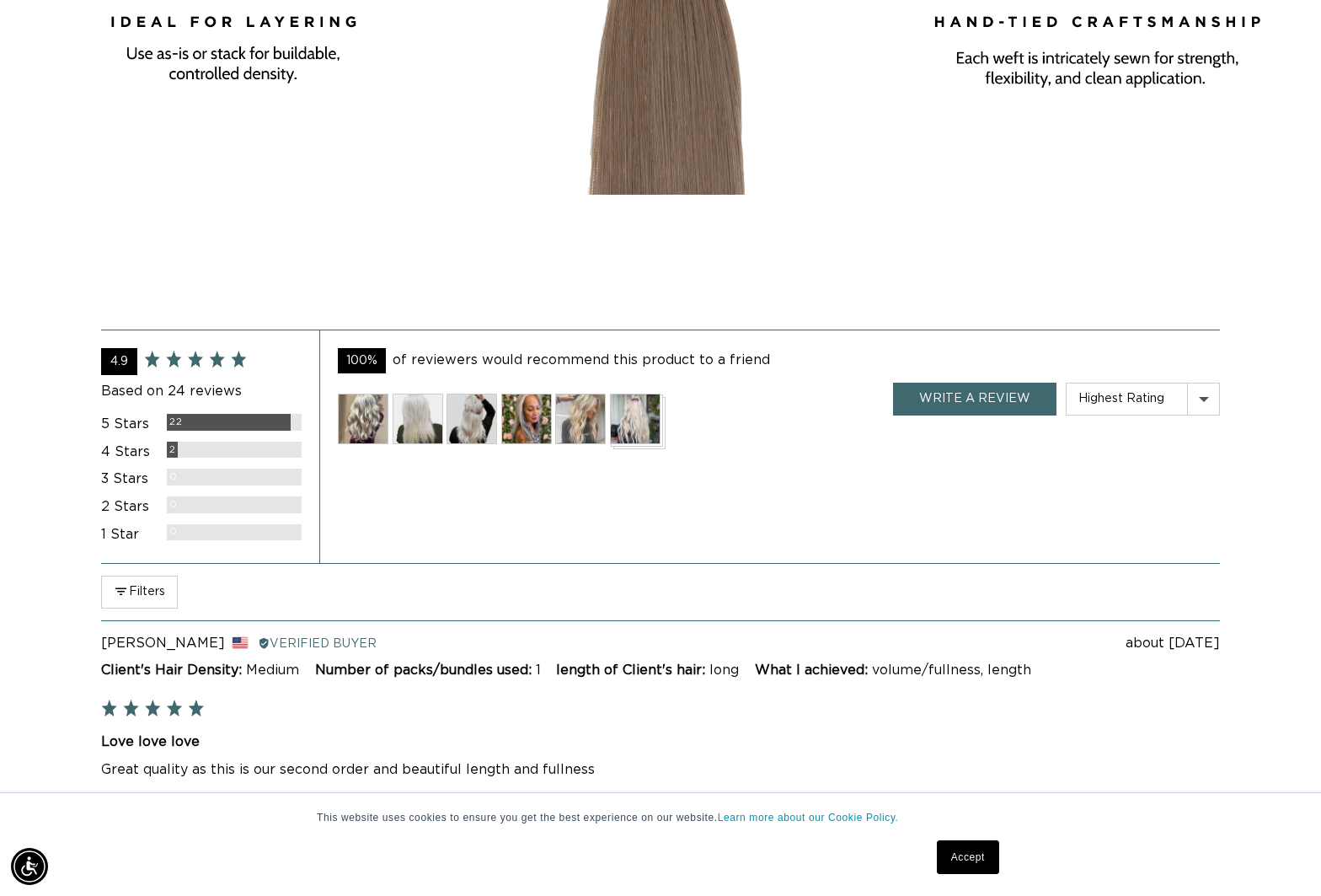
click at [514, 427] on img at bounding box center [526, 419] width 50 height 50
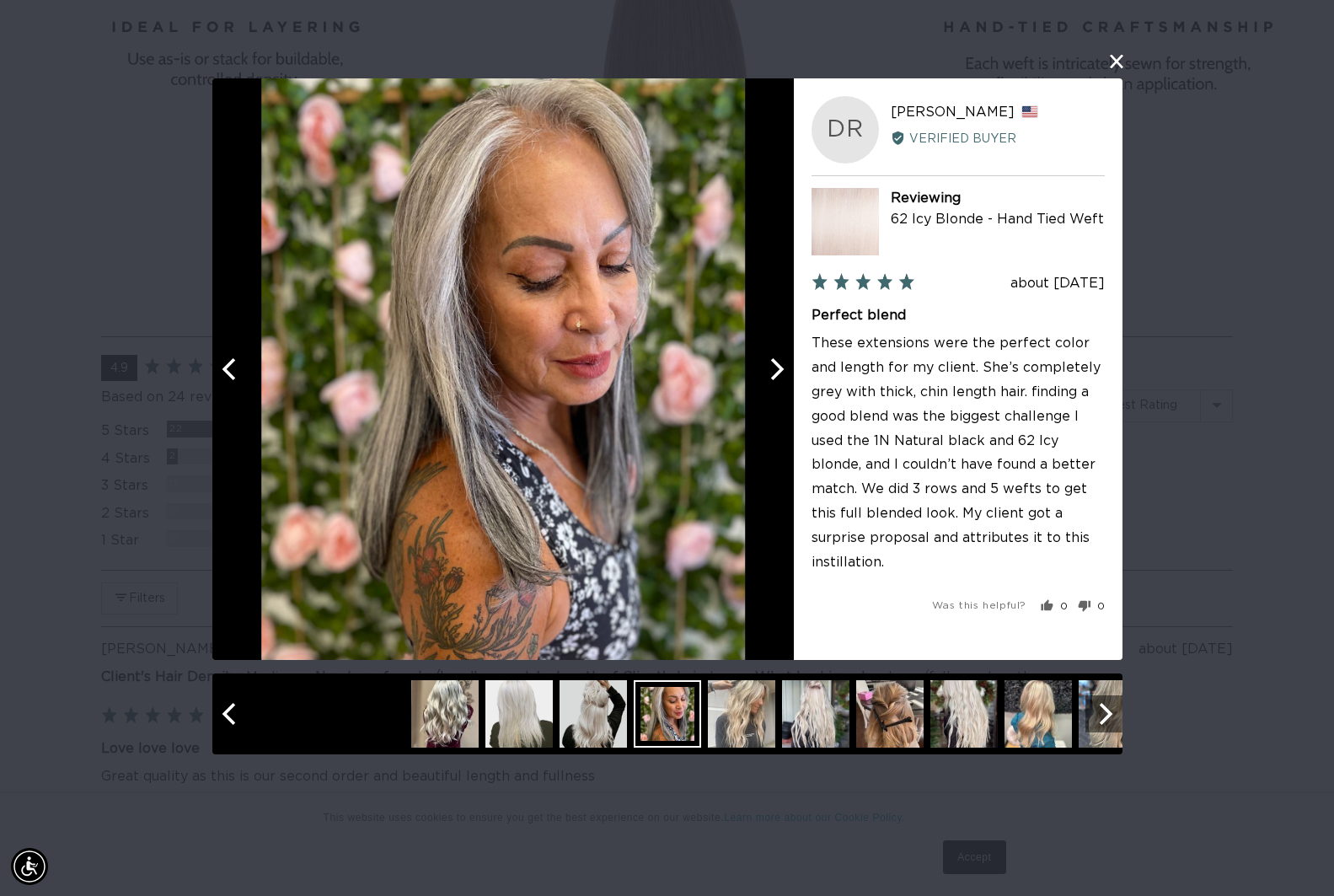
click at [788, 385] on button "Next" at bounding box center [775, 368] width 37 height 37
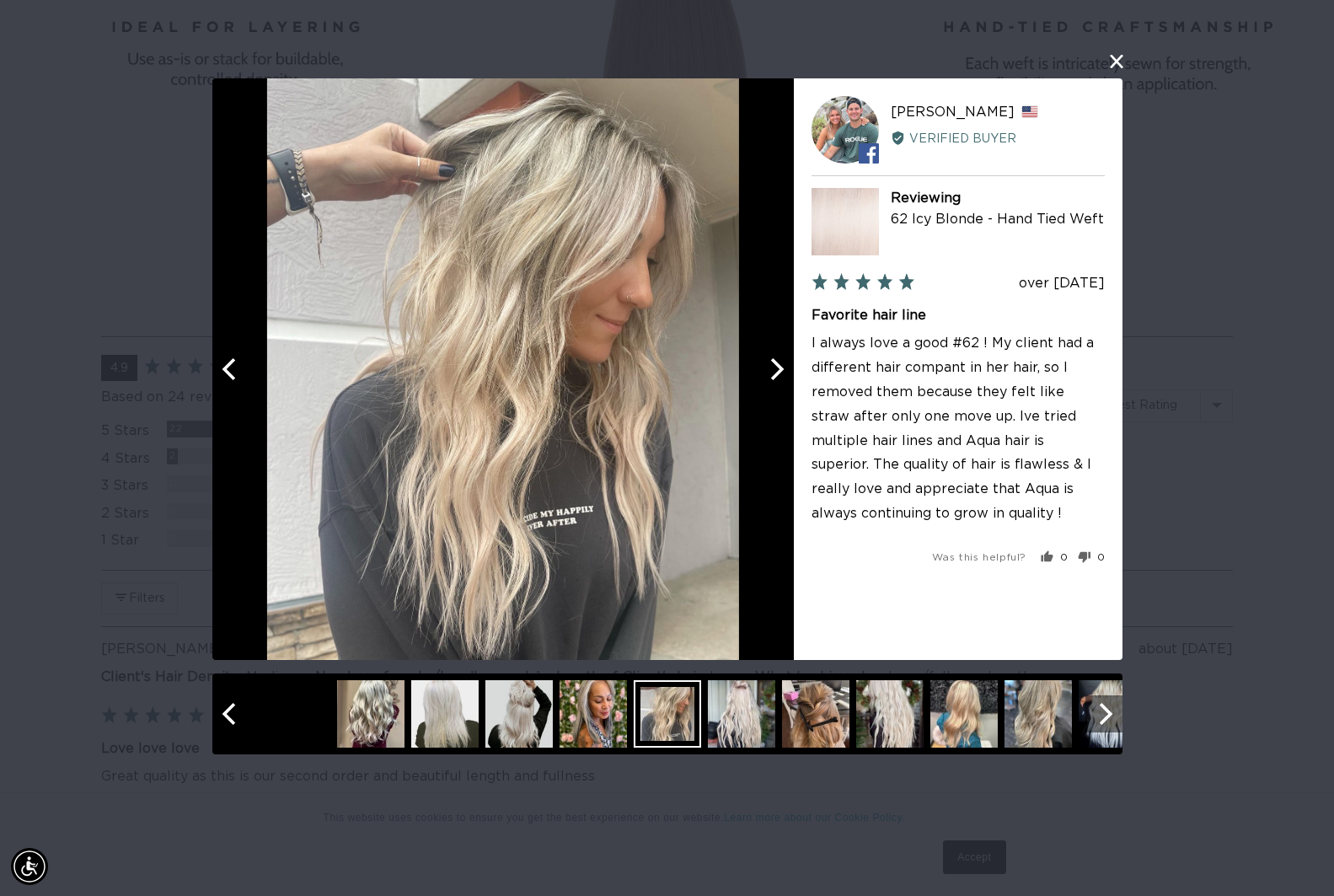
scroll to position [0, 2429]
click at [788, 385] on button "Next" at bounding box center [775, 368] width 37 height 37
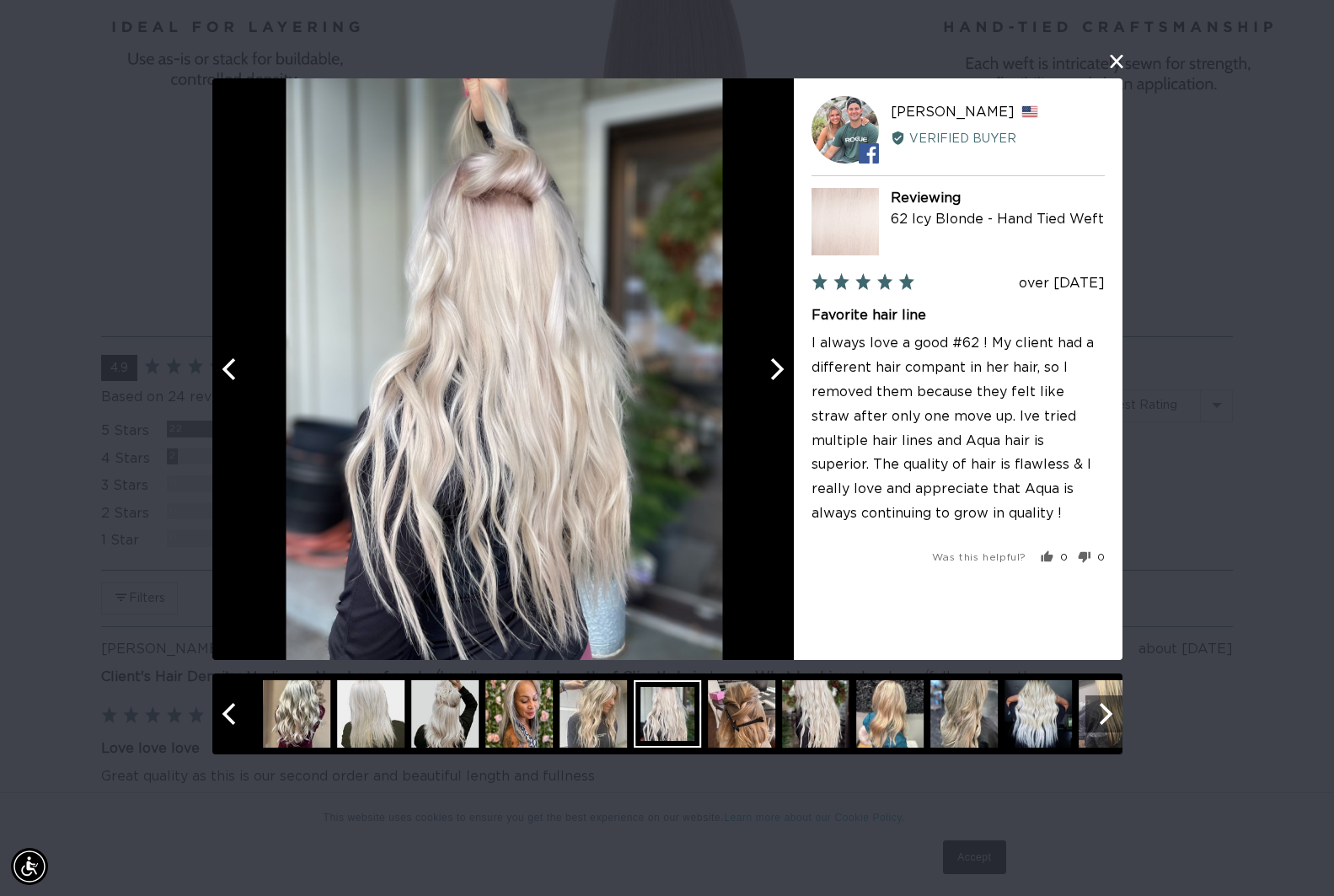
scroll to position [0, 0]
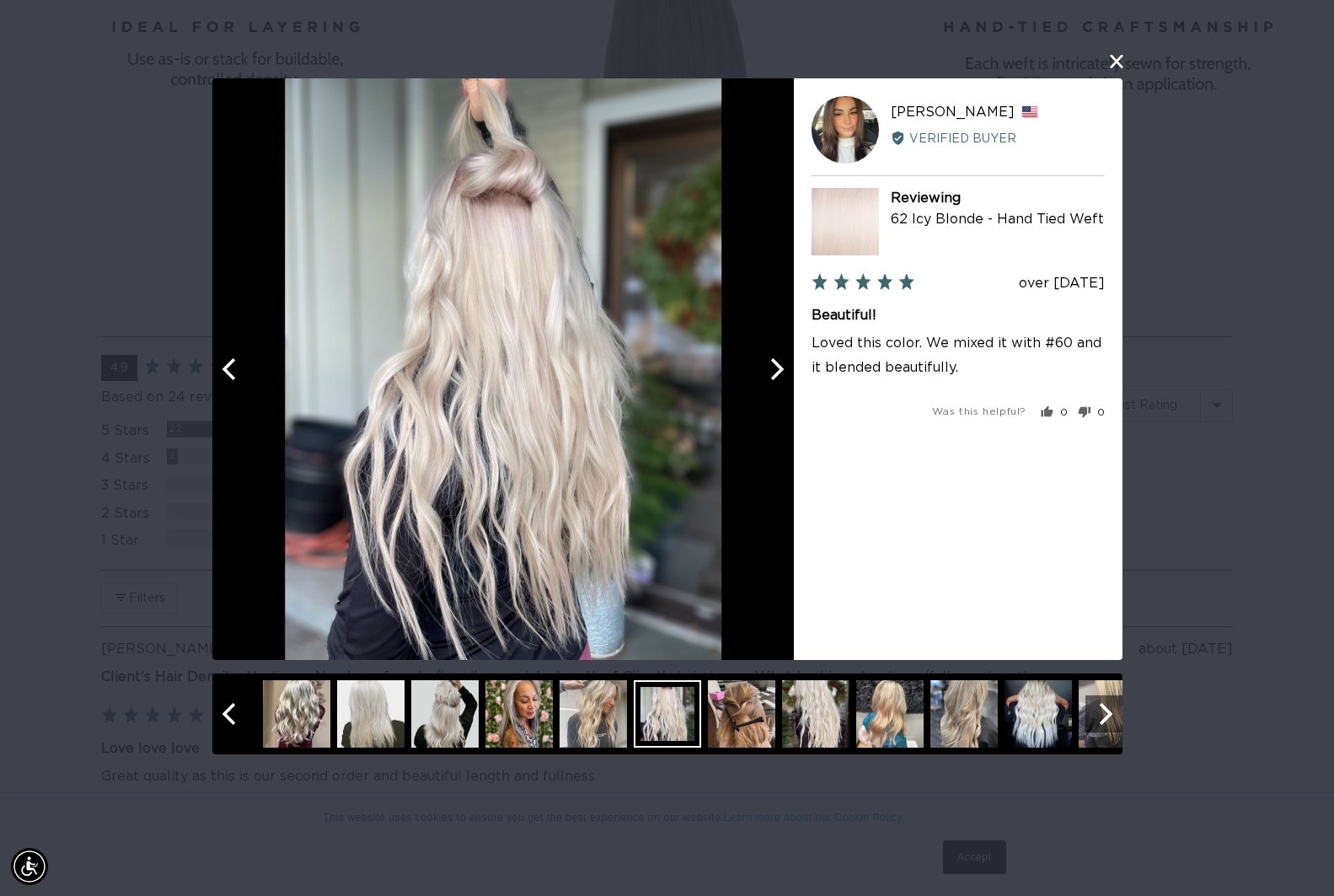
click at [788, 385] on button "Next" at bounding box center [775, 368] width 37 height 37
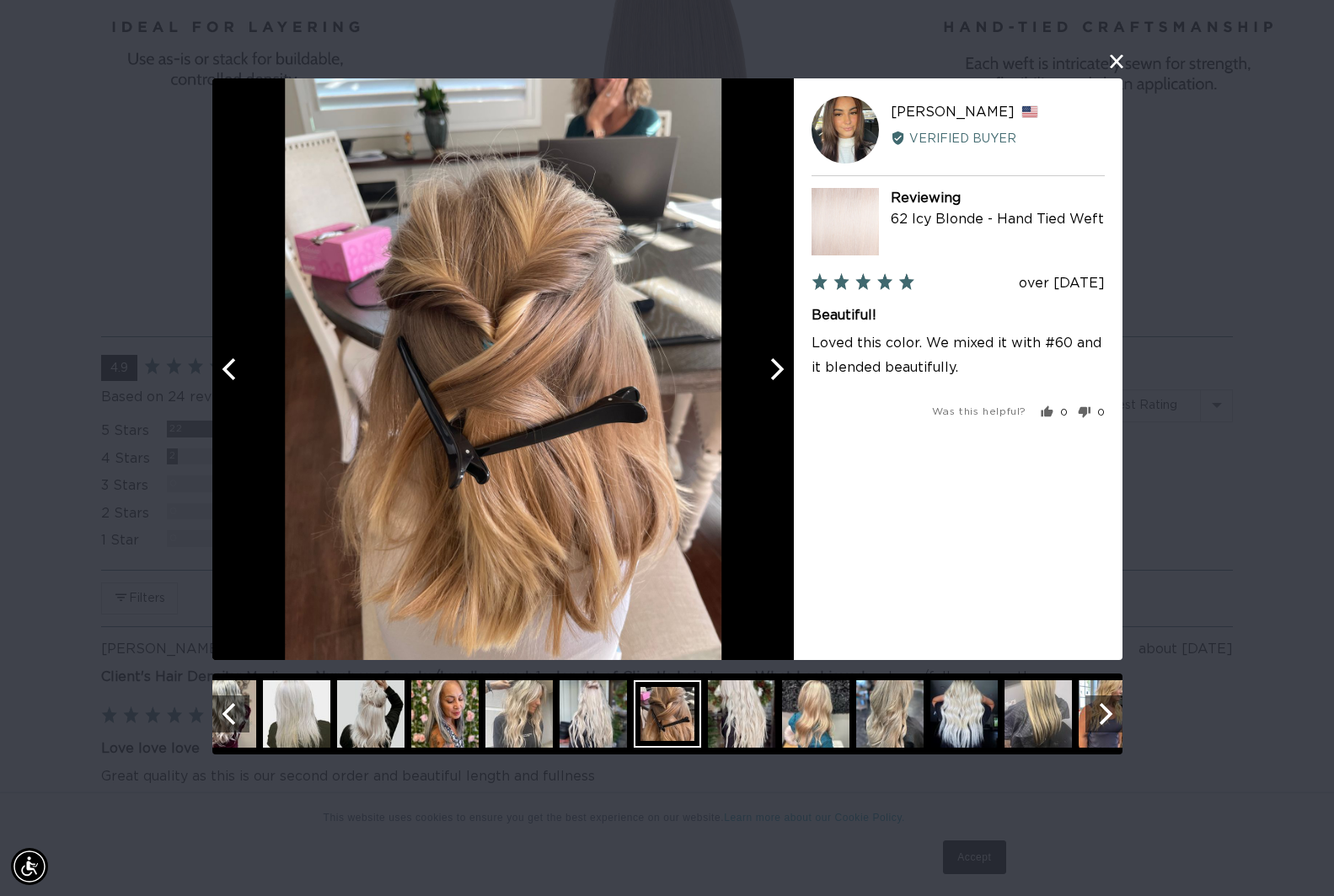
scroll to position [0, 1214]
click at [788, 385] on button "Next" at bounding box center [775, 368] width 37 height 37
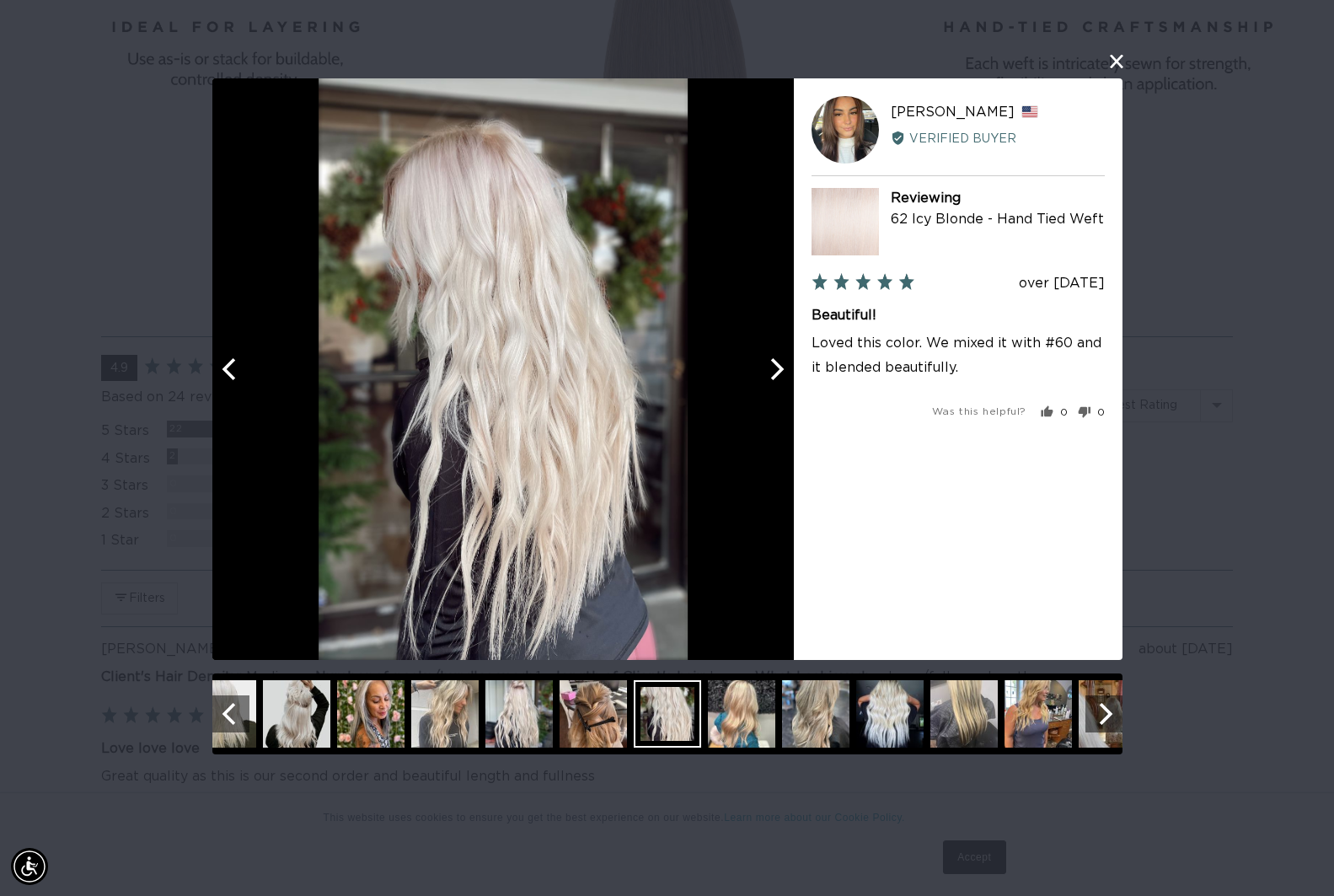
scroll to position [0, 0]
click at [788, 385] on button "Next" at bounding box center [775, 368] width 37 height 37
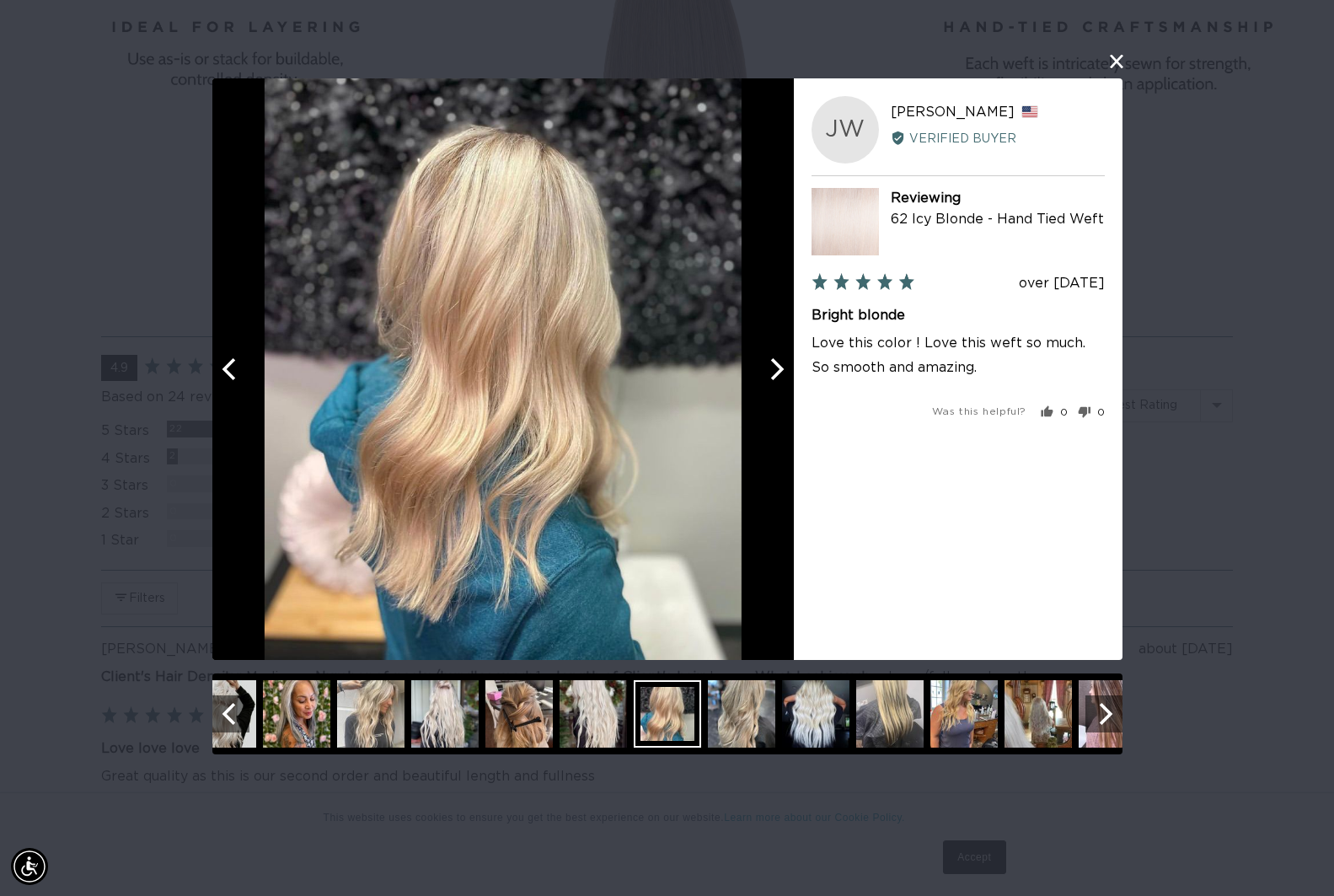
scroll to position [0, 1214]
click at [788, 385] on button "Next" at bounding box center [775, 368] width 37 height 37
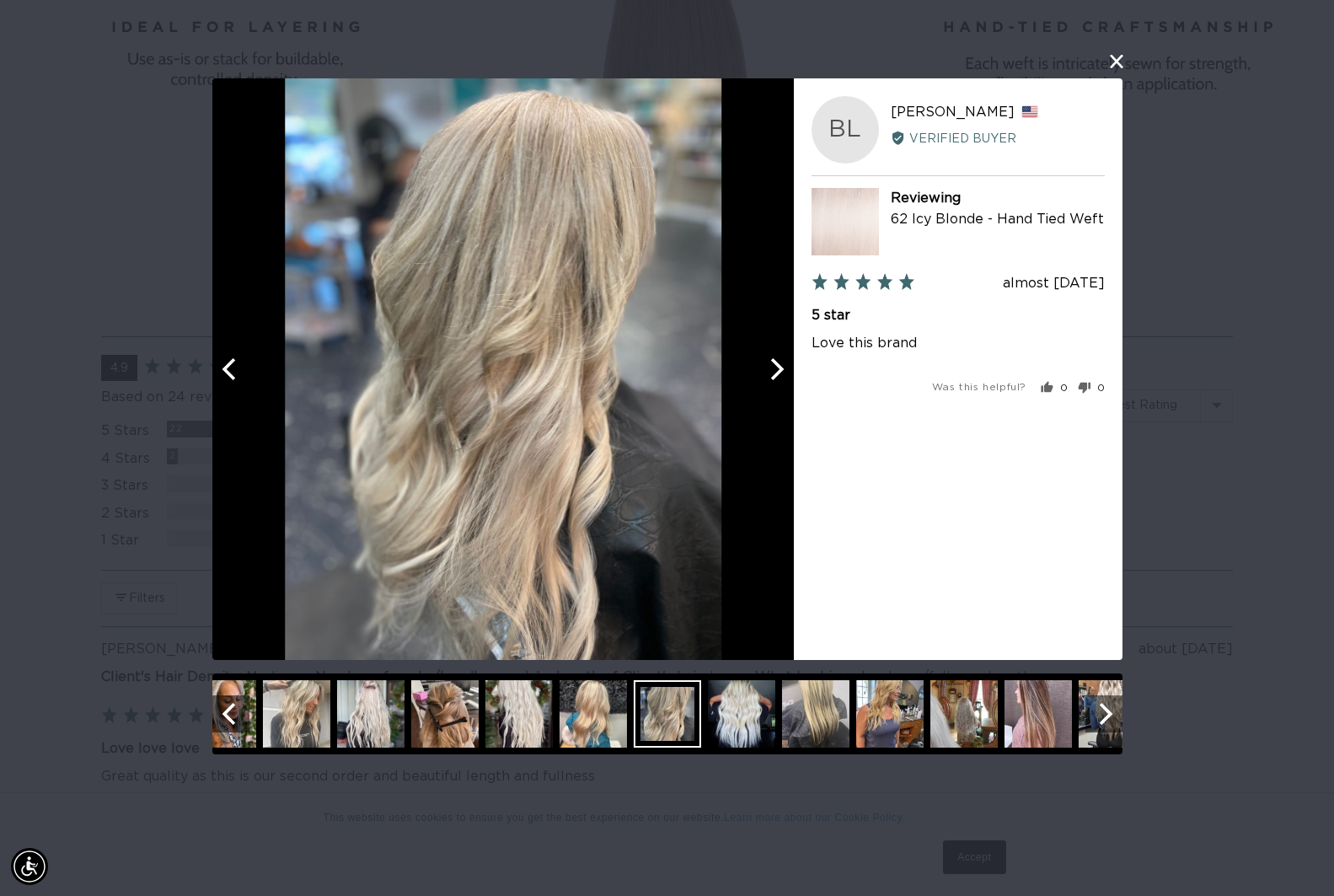
click at [765, 353] on button "Next" at bounding box center [775, 368] width 37 height 37
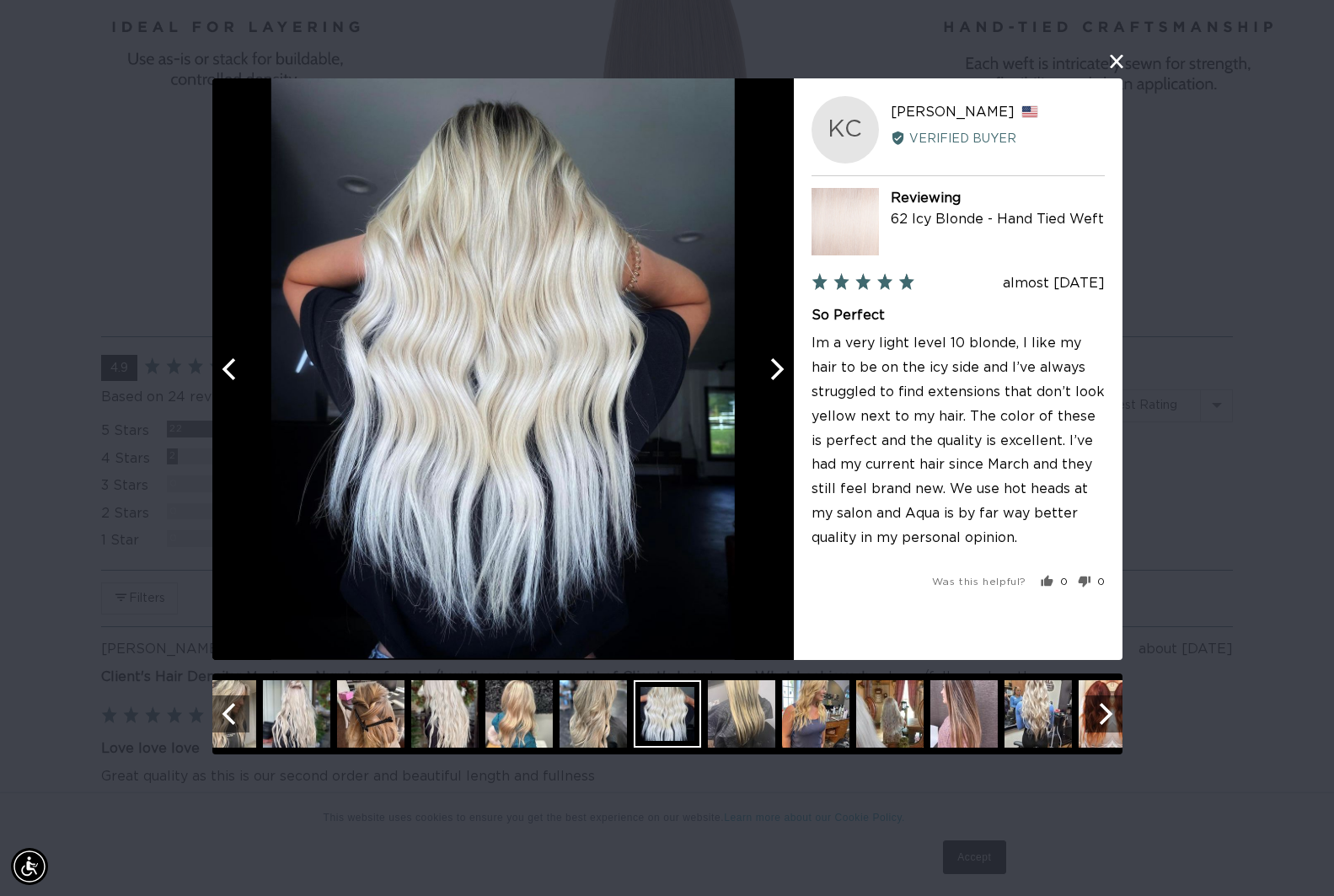
click at [770, 375] on icon "Next" at bounding box center [774, 368] width 22 height 22
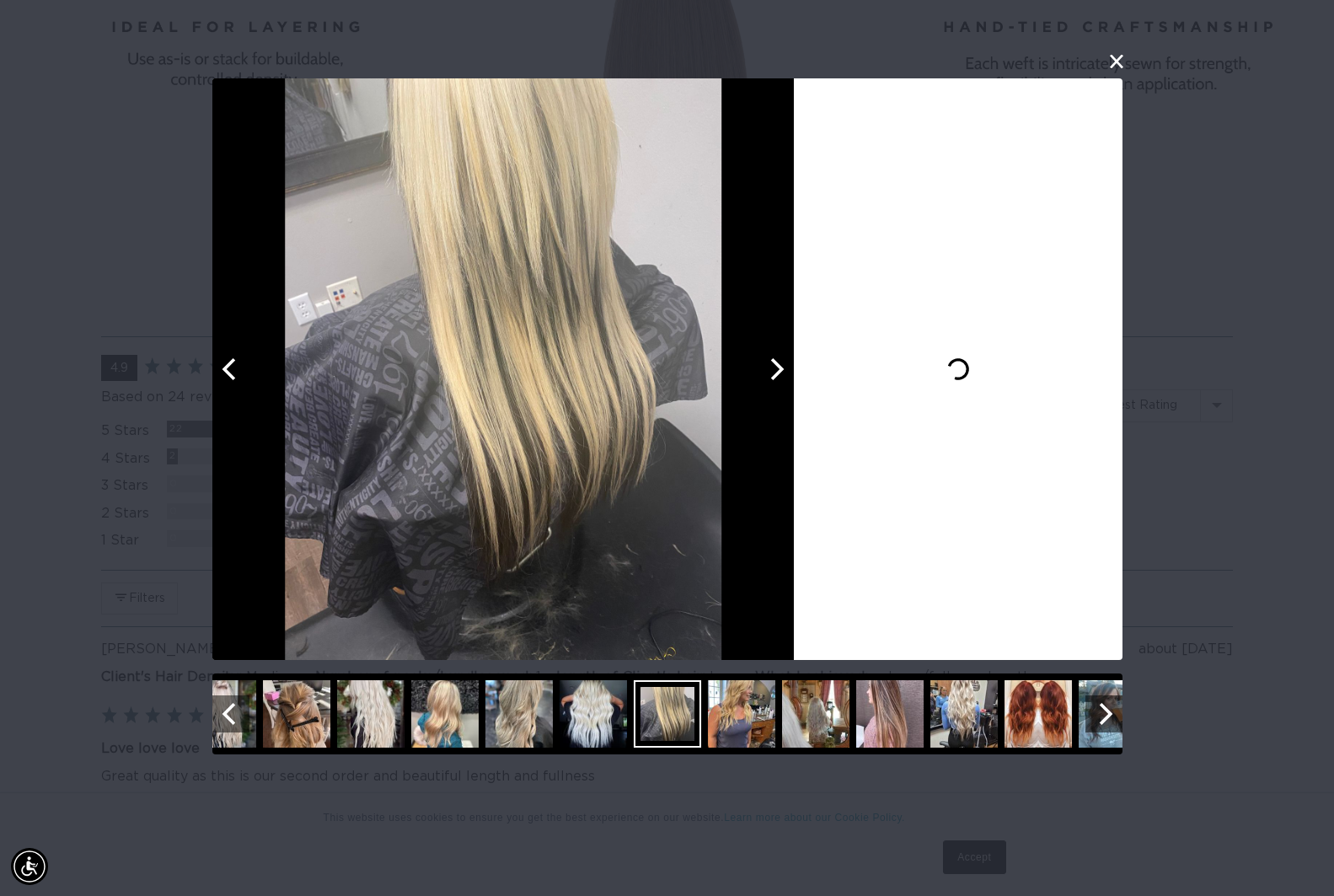
click at [770, 375] on icon "Next" at bounding box center [774, 368] width 22 height 22
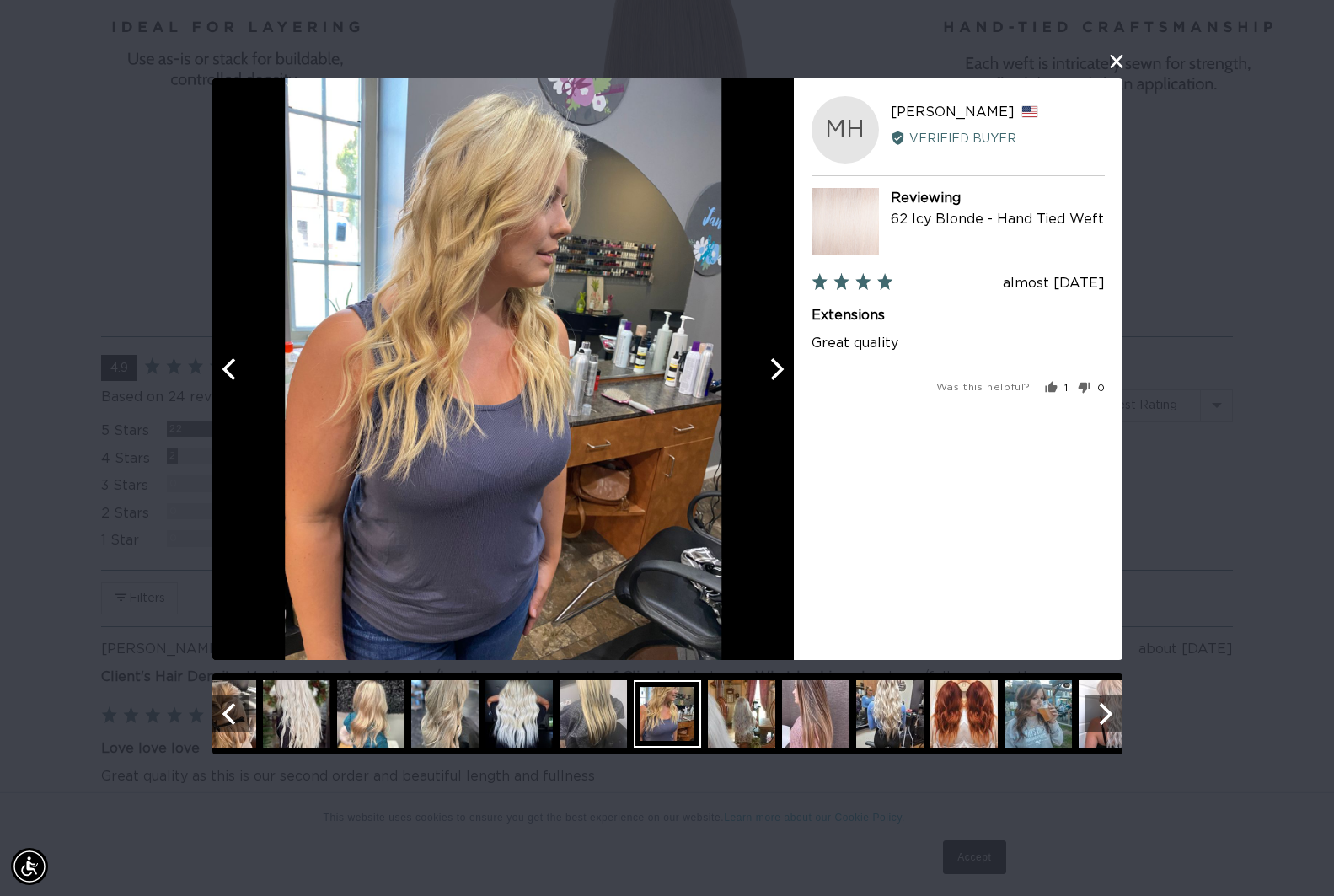
scroll to position [0, 0]
click at [770, 375] on icon "Next" at bounding box center [774, 368] width 22 height 22
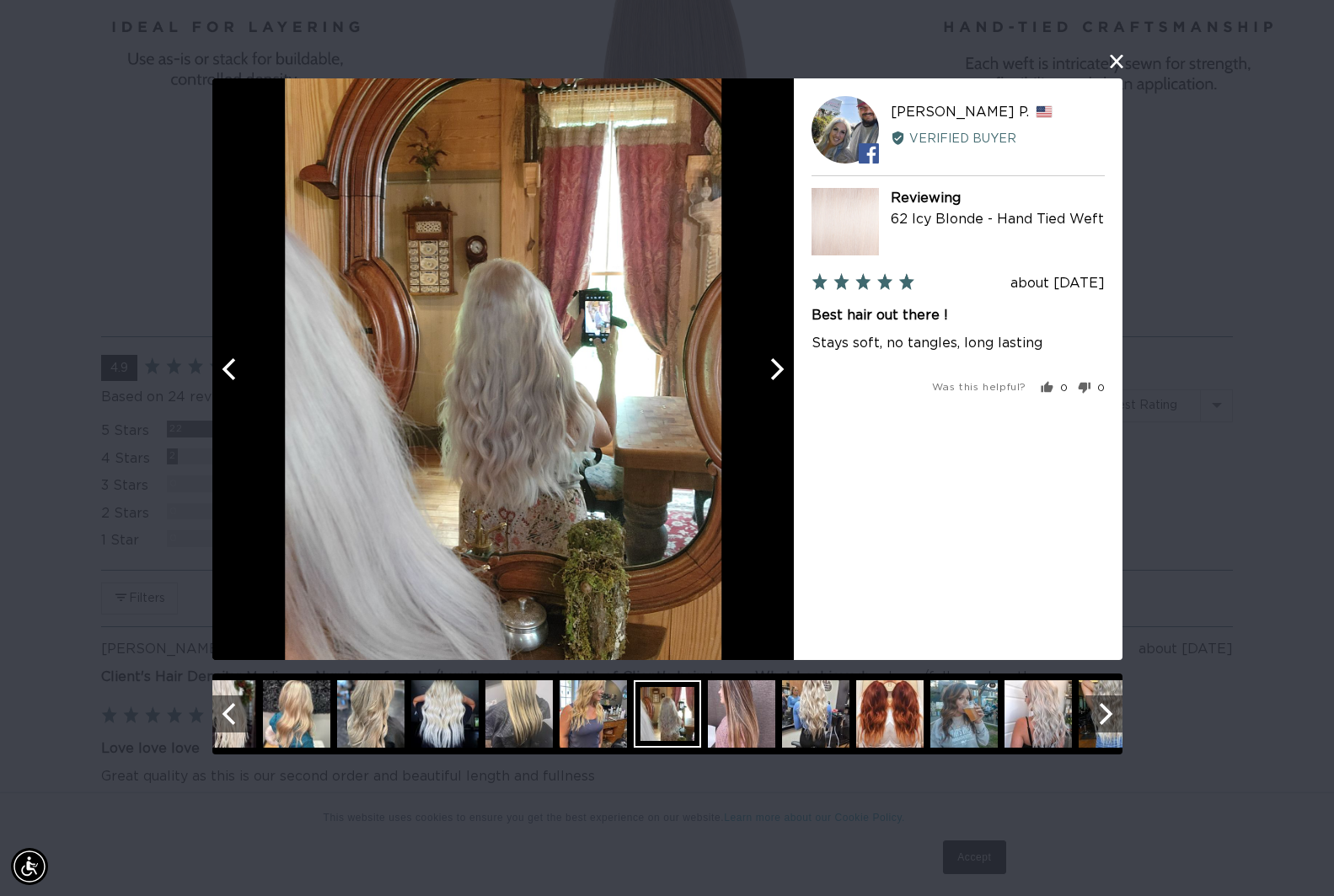
scroll to position [0, 2429]
click at [770, 375] on icon "Next" at bounding box center [774, 368] width 22 height 22
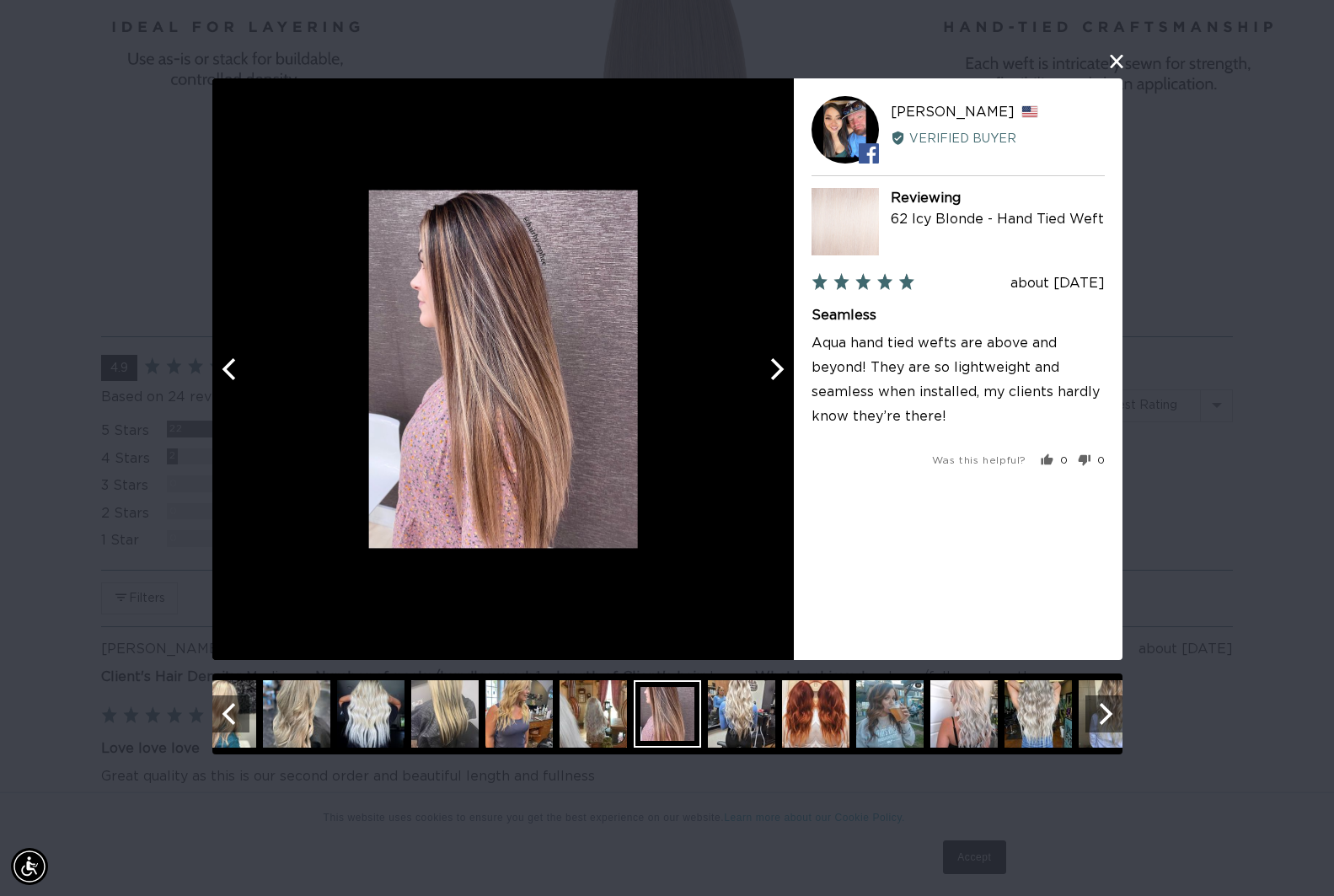
scroll to position [0, 1214]
click at [770, 375] on icon "Next" at bounding box center [774, 368] width 22 height 22
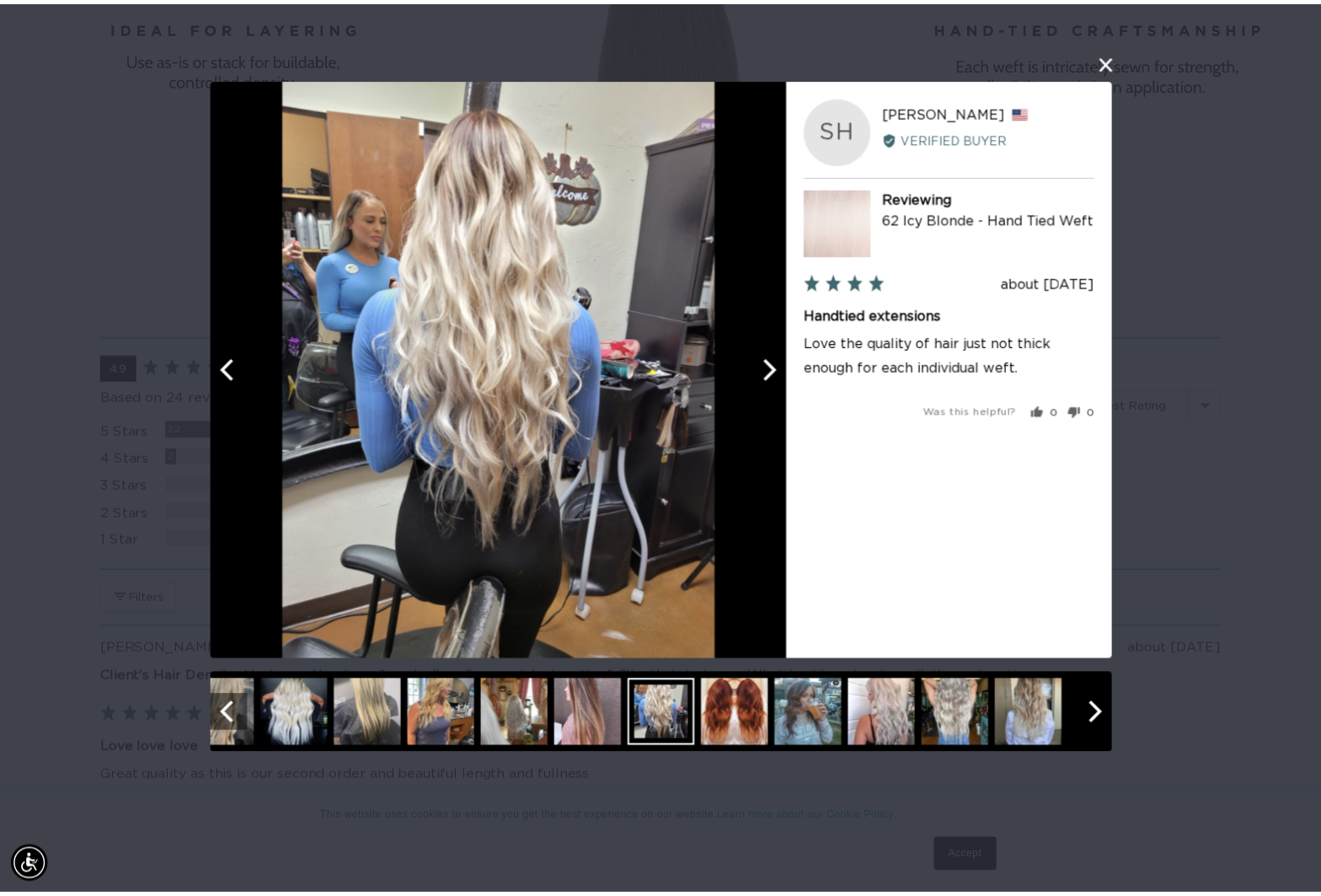
scroll to position [0, 2429]
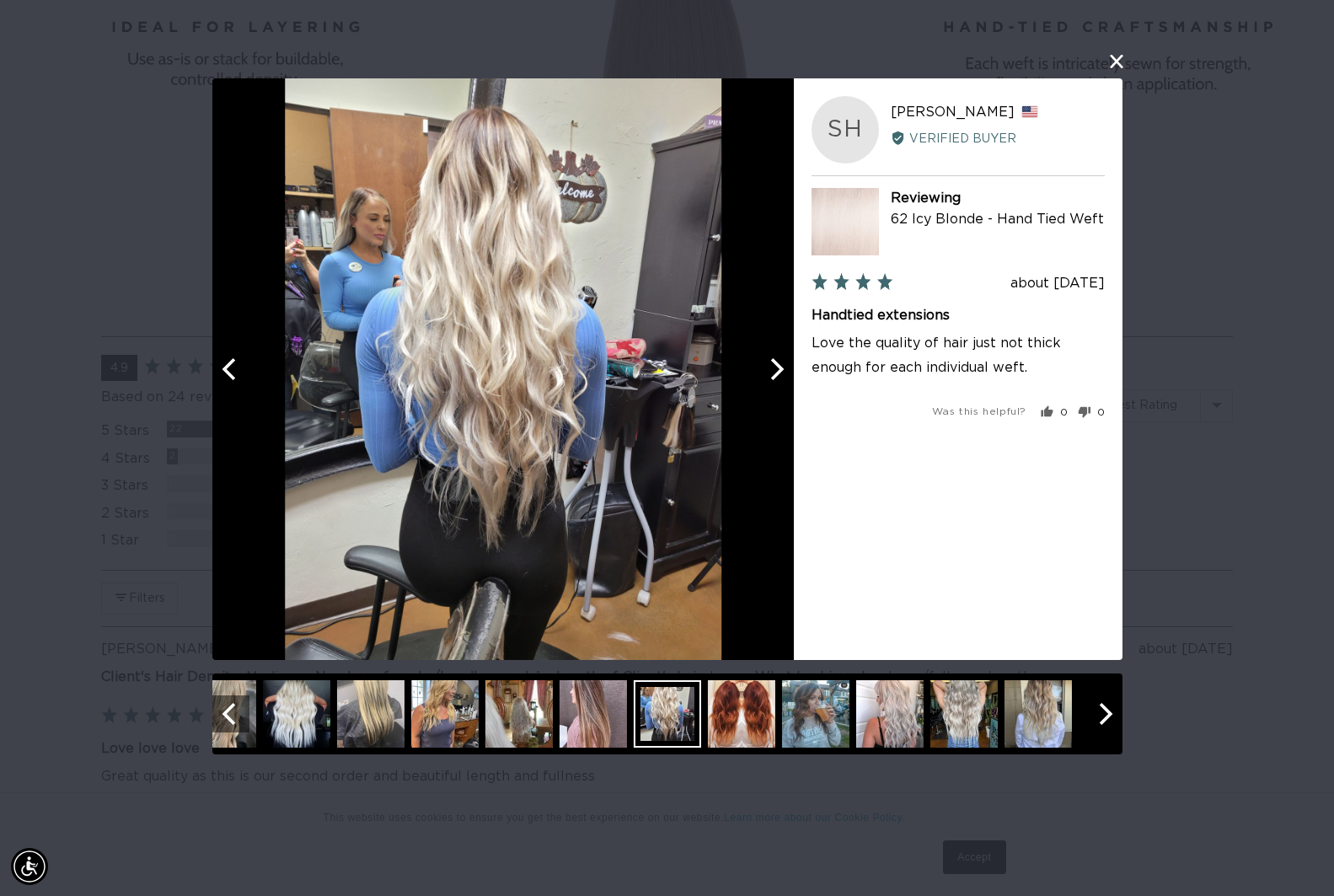
click at [1109, 59] on button "close this modal window" at bounding box center [1116, 61] width 20 height 20
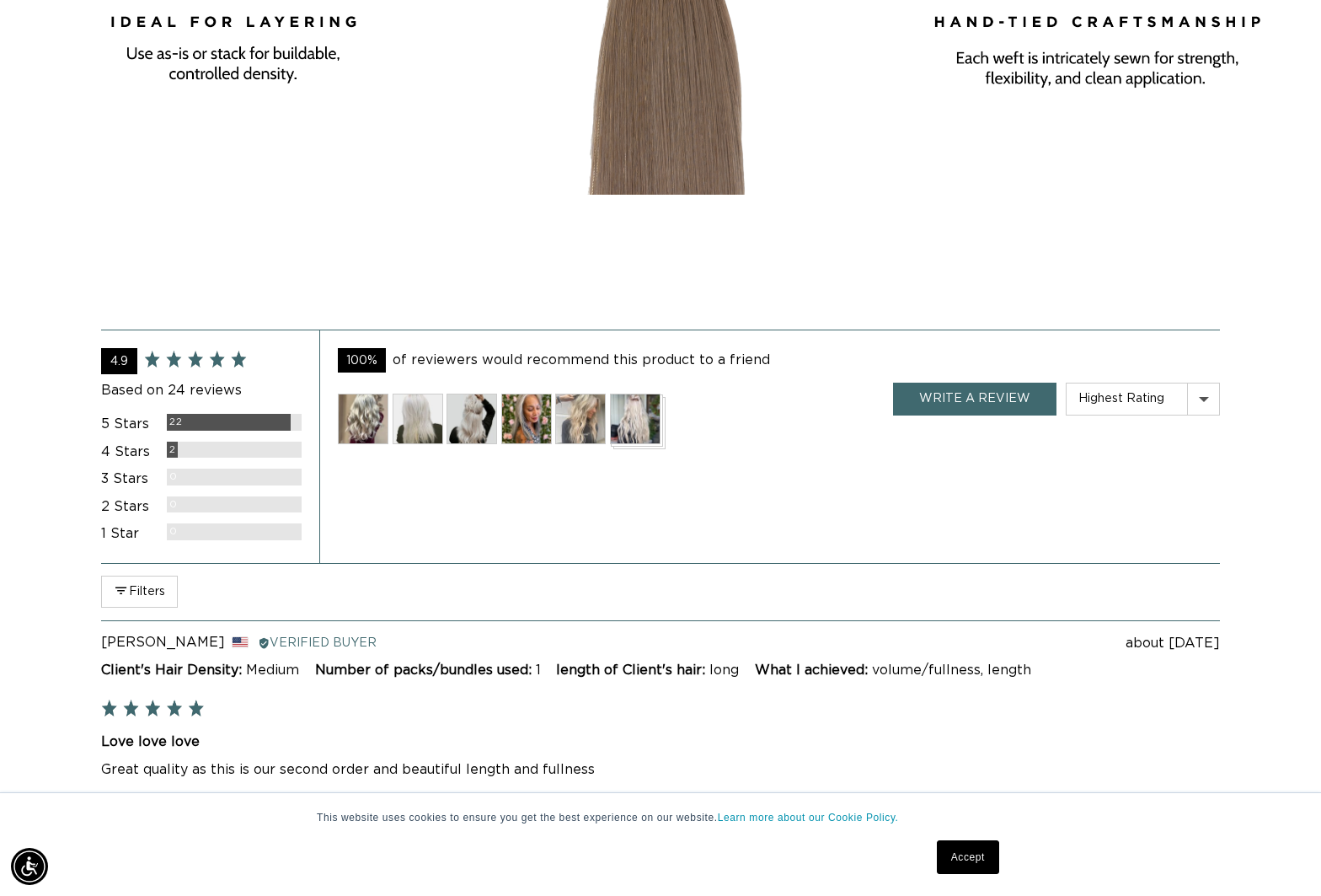
scroll to position [0, 0]
